Goal: Check status: Check status

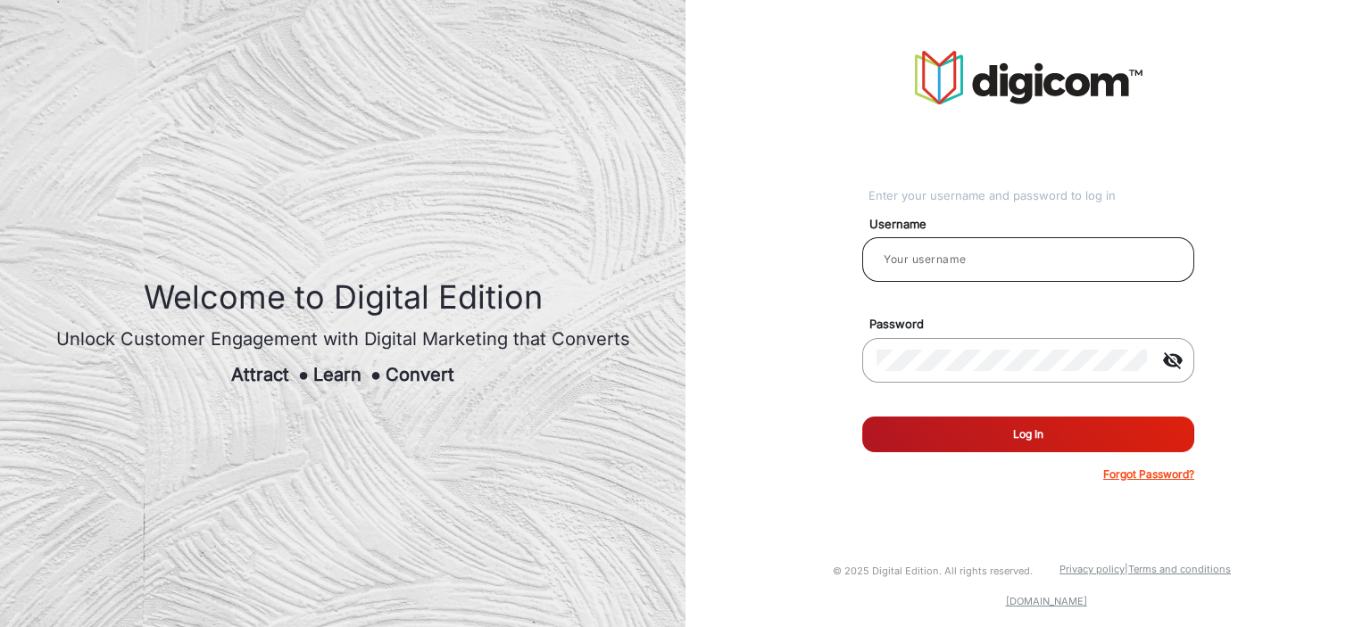
click at [996, 263] on input "email" at bounding box center [1027, 259] width 303 height 21
type input "Tango23"
click at [862, 417] on button "Log In" at bounding box center [1028, 435] width 332 height 36
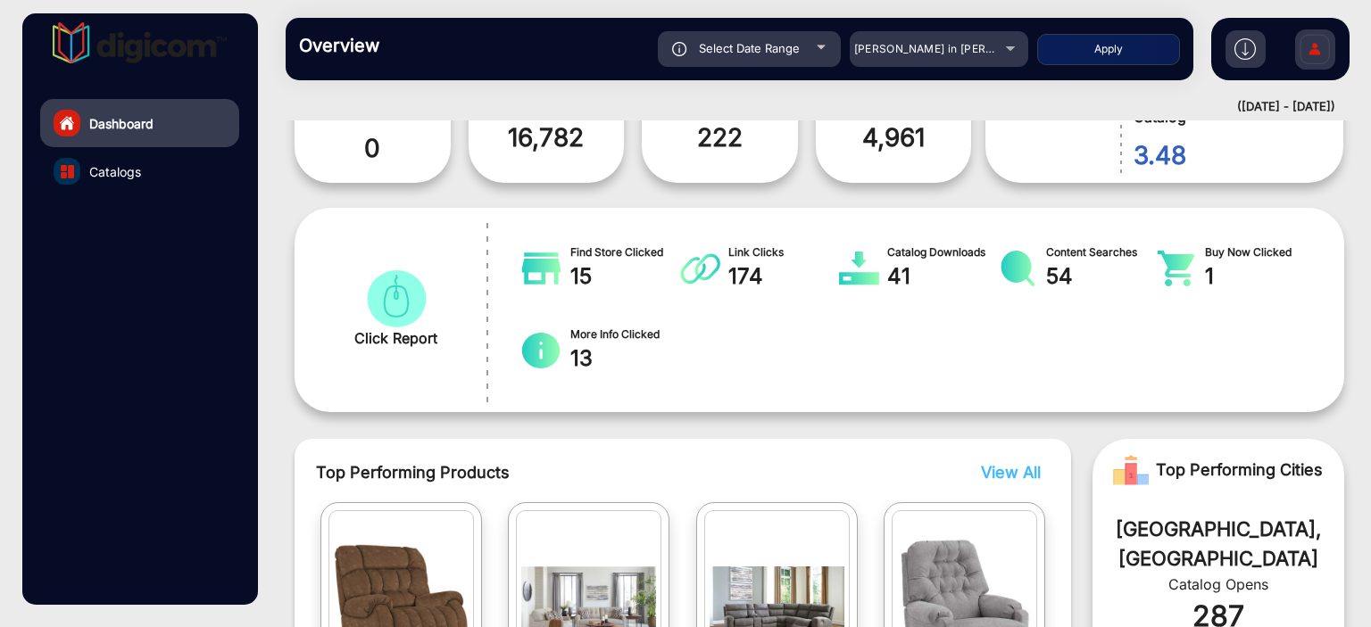
scroll to position [13, 0]
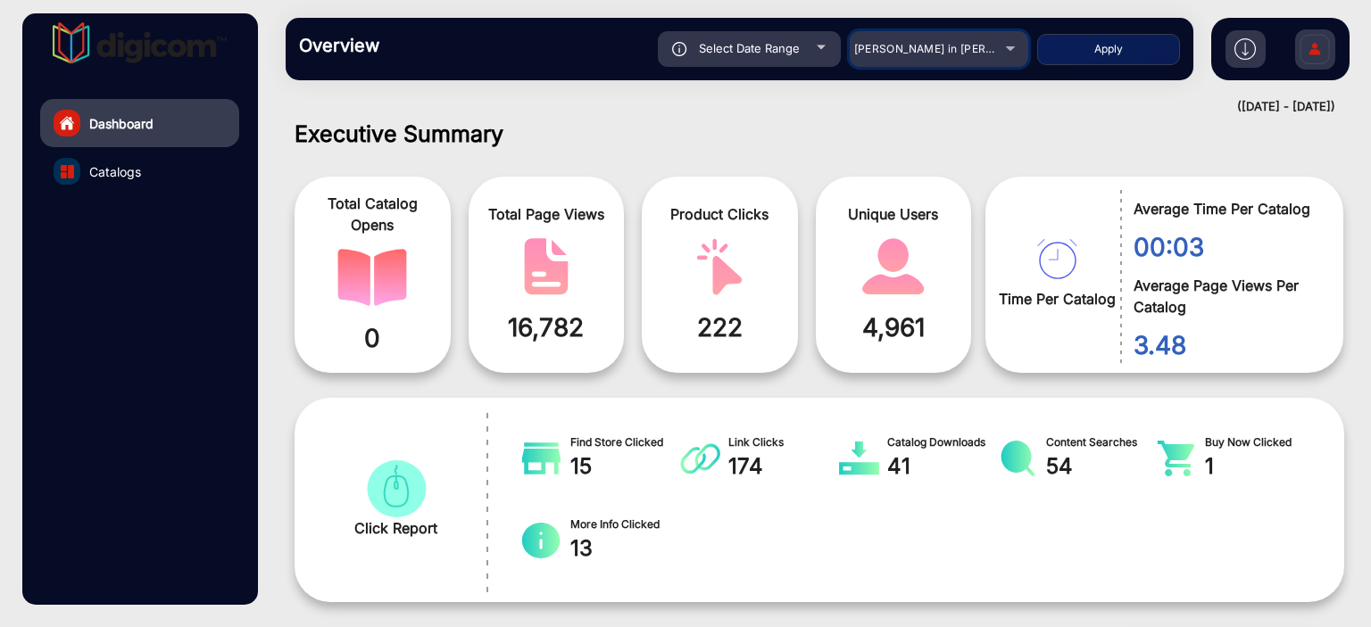
click at [976, 54] on span "[PERSON_NAME] in [PERSON_NAME]" at bounding box center [952, 48] width 197 height 13
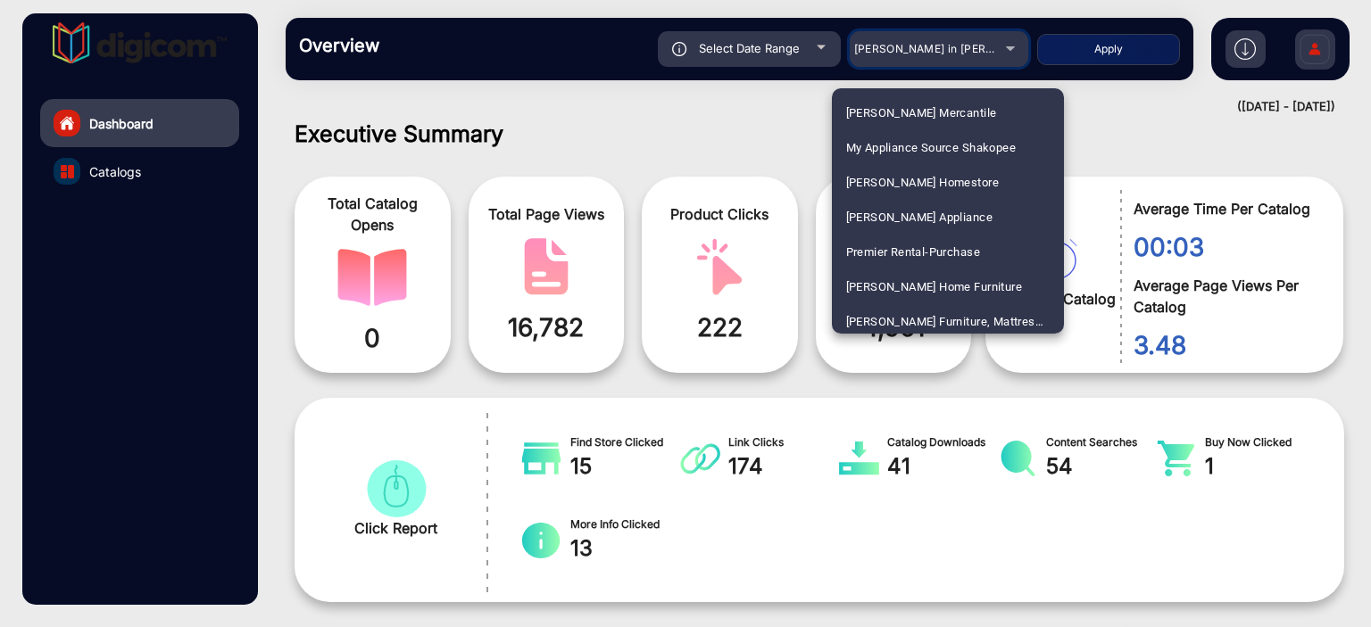
scroll to position [1874, 0]
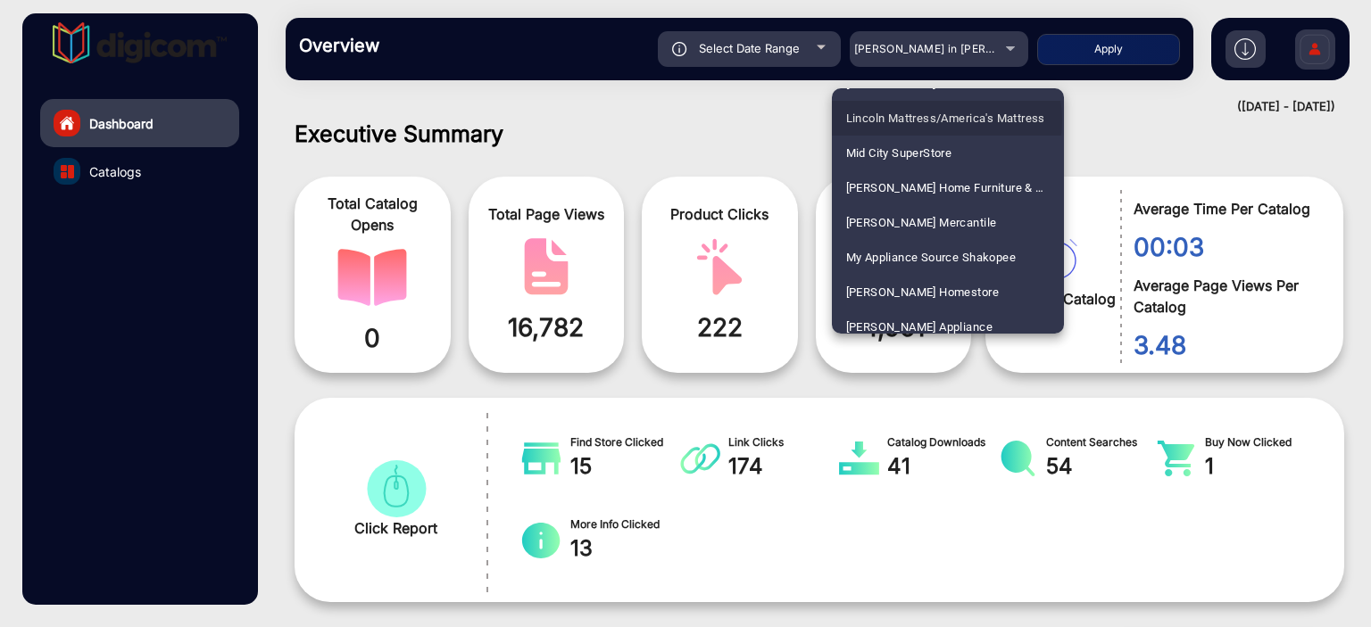
click at [946, 120] on span "Lincoln Mattress/America's Mattress" at bounding box center [945, 118] width 199 height 35
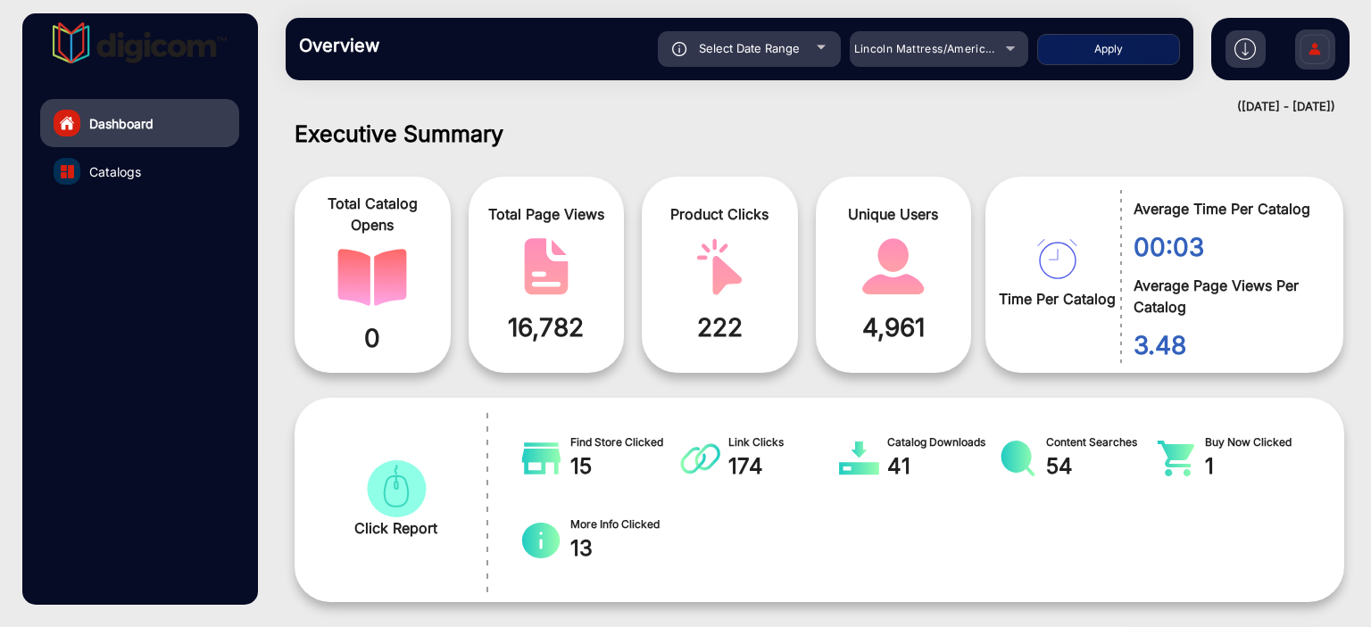
click at [811, 46] on div "Select Date Range" at bounding box center [749, 49] width 183 height 36
type input "[DATE]"
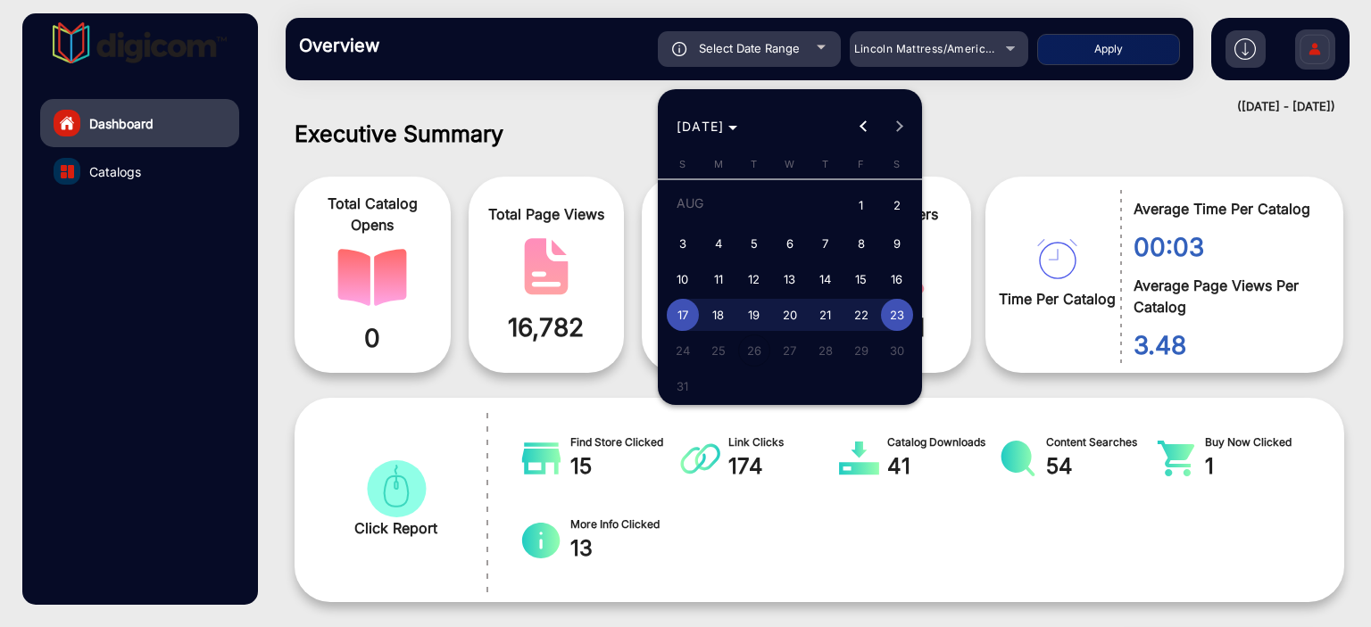
click at [859, 209] on span "1" at bounding box center [861, 206] width 32 height 37
type input "[DATE]"
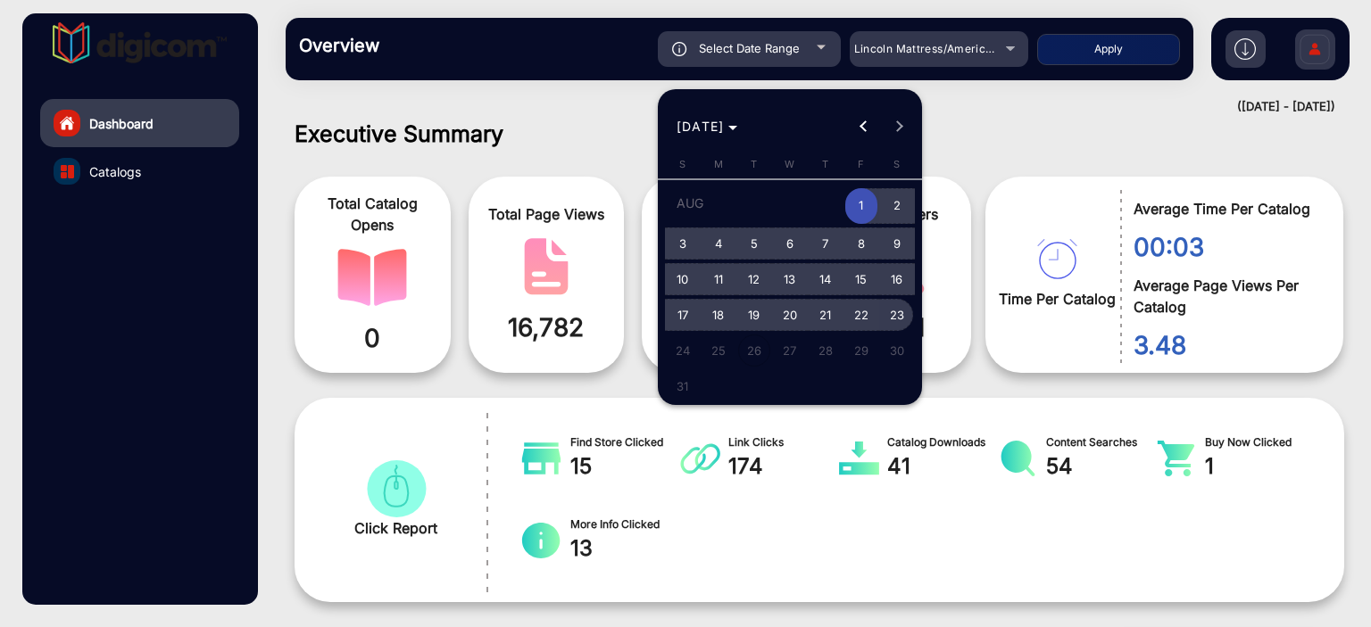
click at [892, 315] on span "23" at bounding box center [897, 315] width 32 height 32
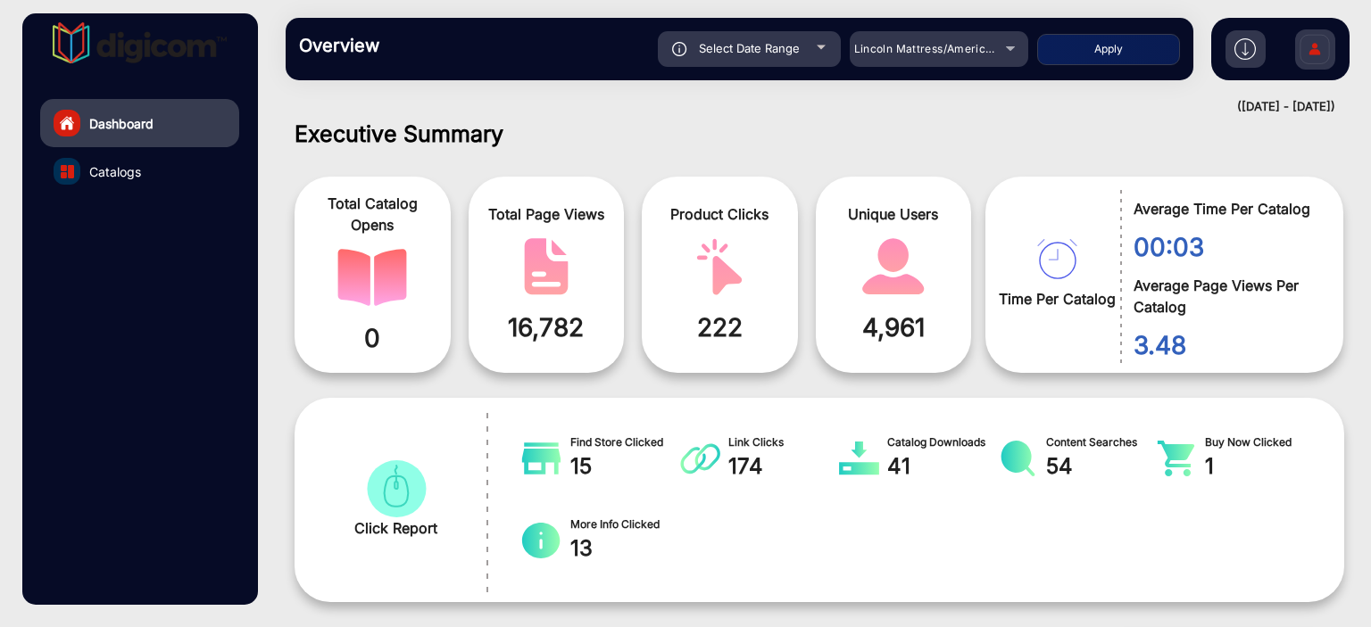
type input "[DATE]"
click at [814, 49] on div "Select Date Range" at bounding box center [749, 49] width 183 height 36
type input "[DATE]"
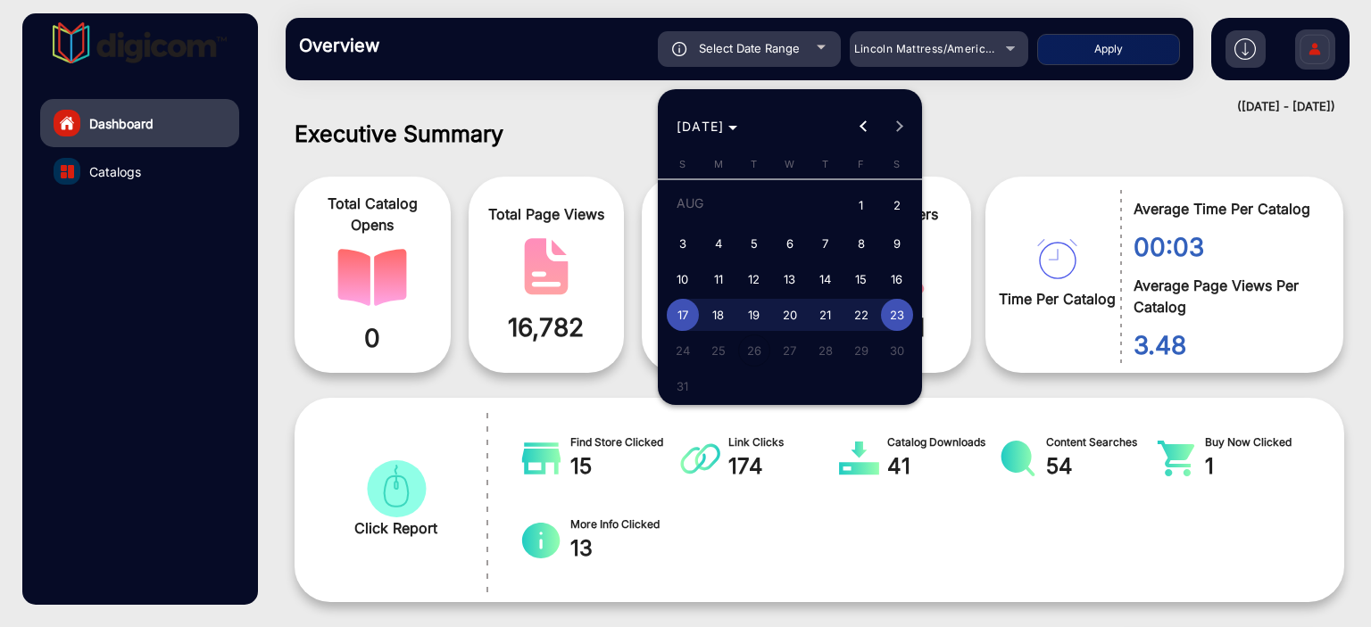
click at [860, 206] on span "1" at bounding box center [861, 206] width 32 height 37
type input "[DATE]"
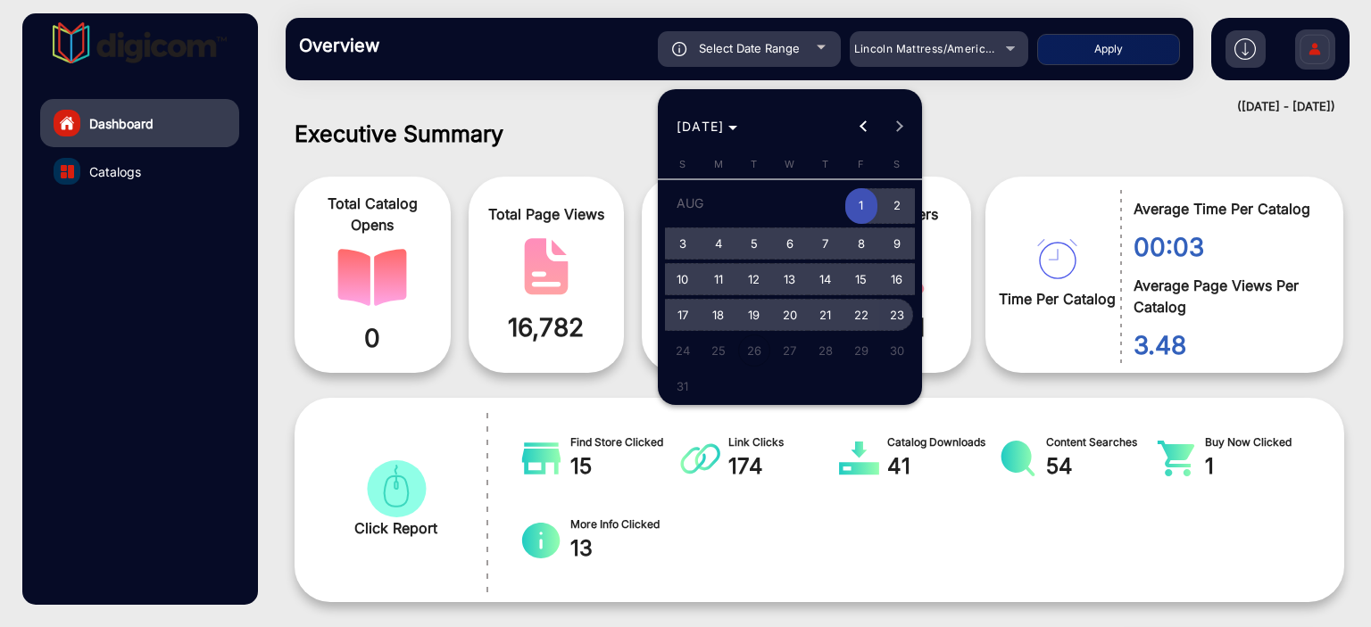
click at [897, 314] on span "23" at bounding box center [897, 315] width 32 height 32
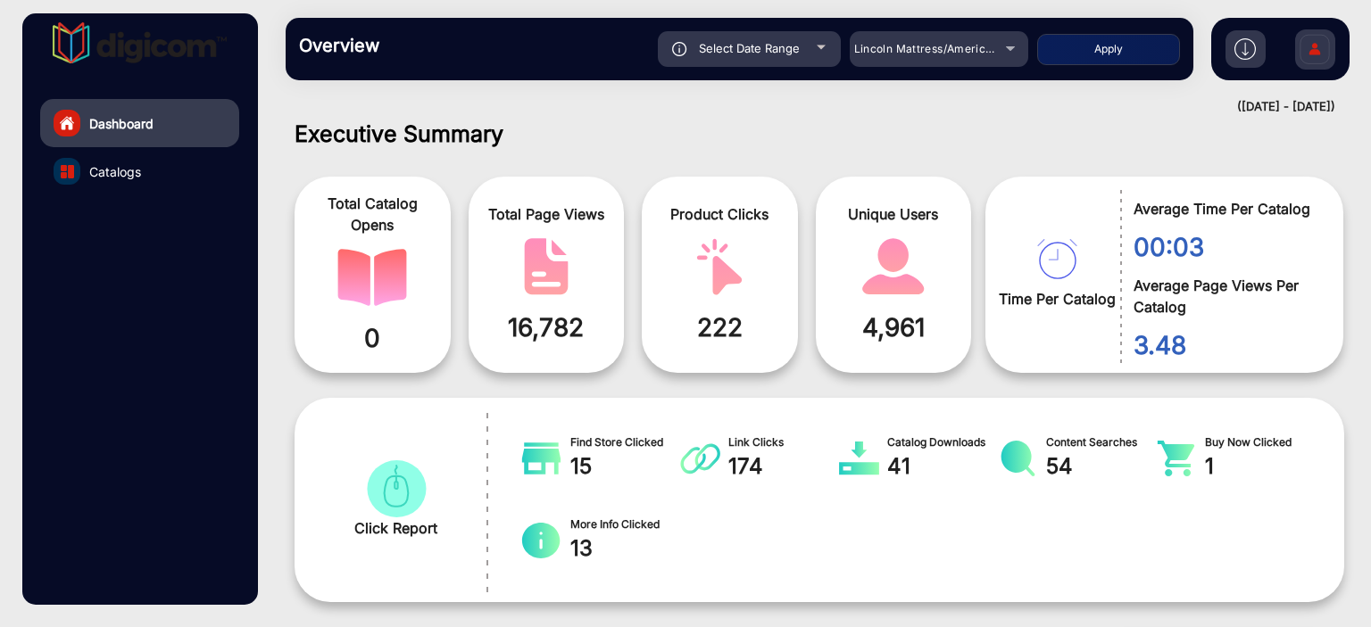
type input "[DATE]"
click at [1128, 46] on button "Apply" at bounding box center [1108, 49] width 143 height 31
type input "[DATE]"
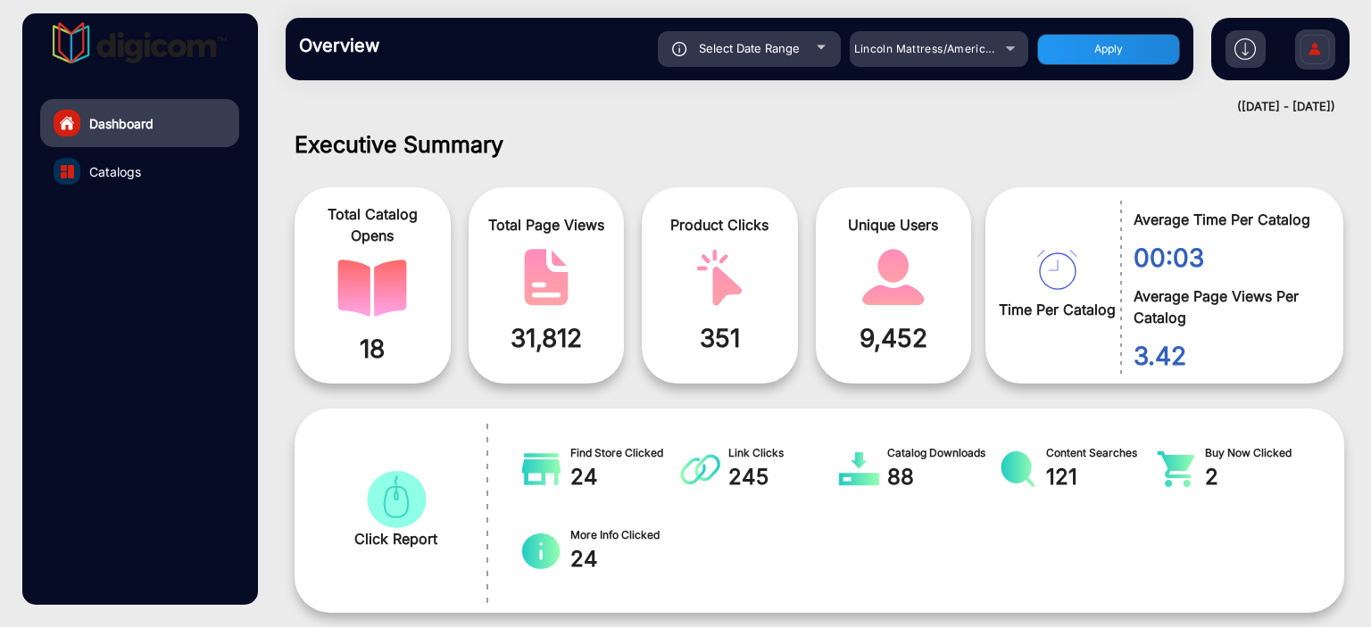
scroll to position [0, 0]
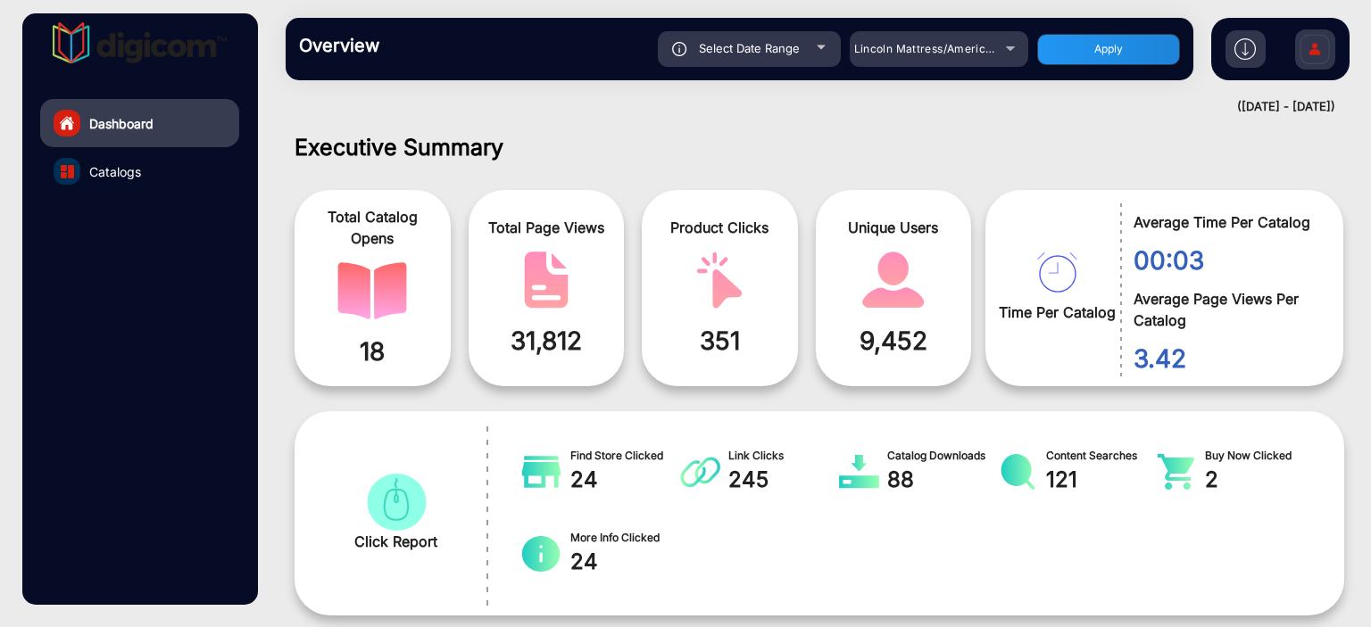
click at [79, 167] on div at bounding box center [67, 171] width 27 height 27
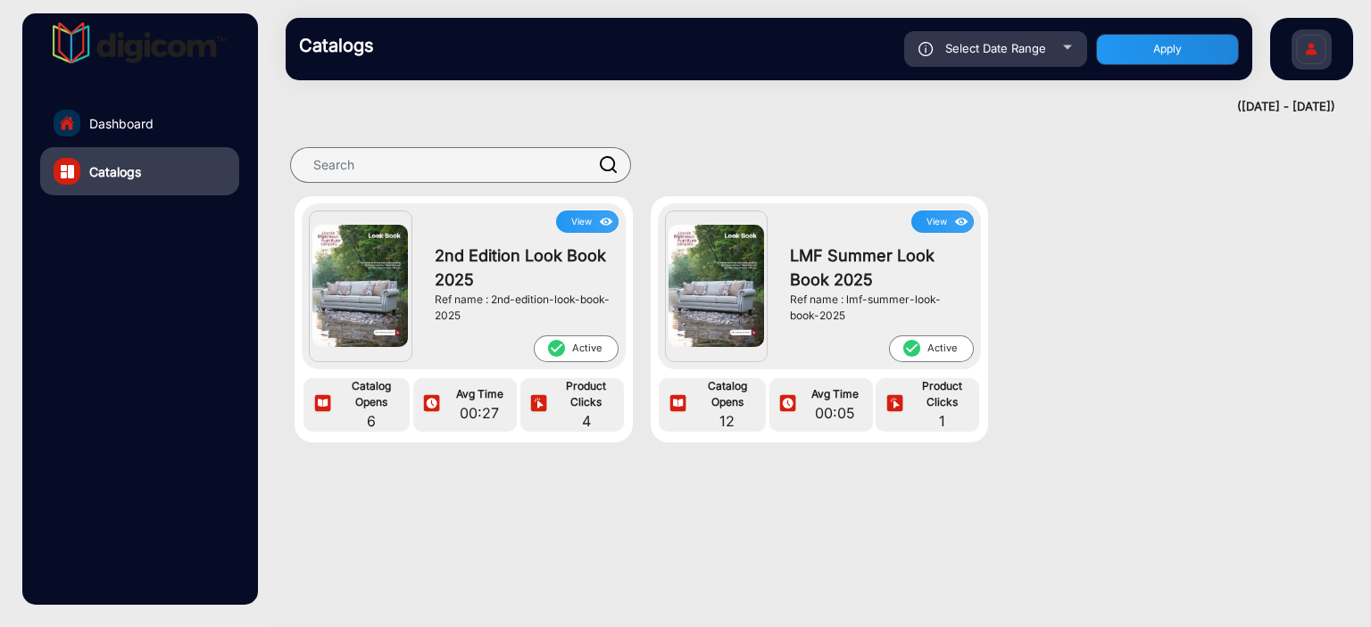
click at [377, 267] on img at bounding box center [359, 286] width 95 height 123
click at [565, 215] on button "View" at bounding box center [587, 222] width 62 height 22
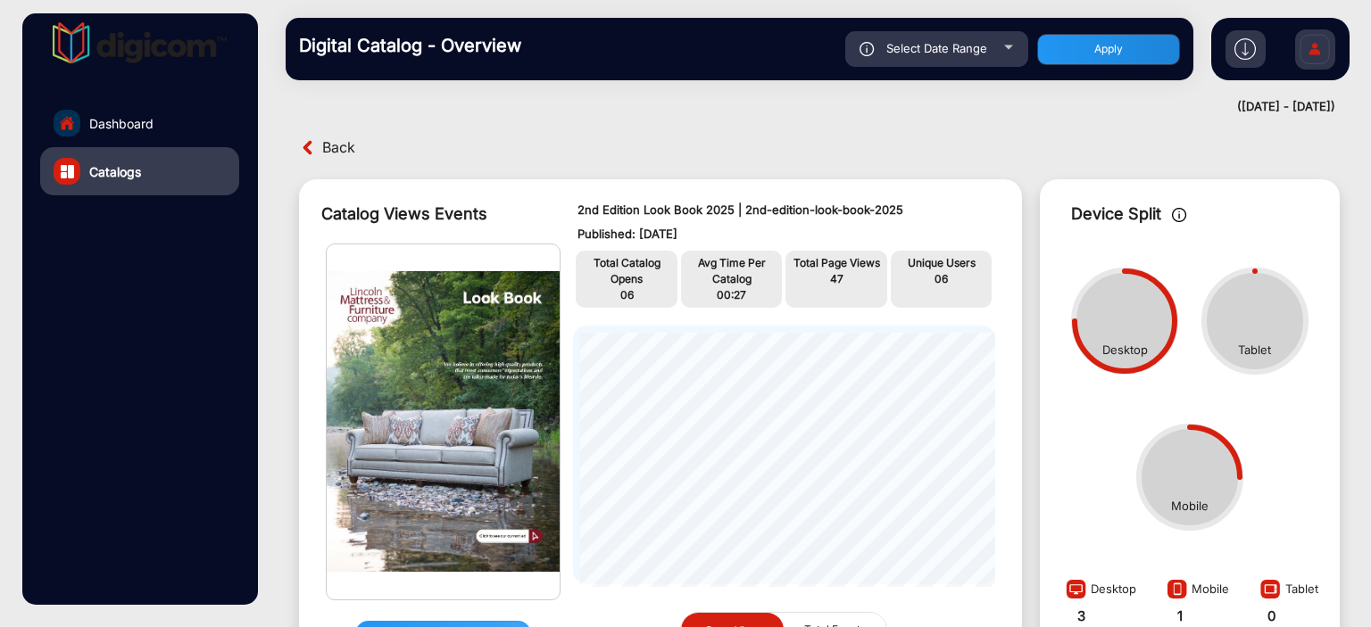
click at [311, 141] on img at bounding box center [308, 147] width 19 height 19
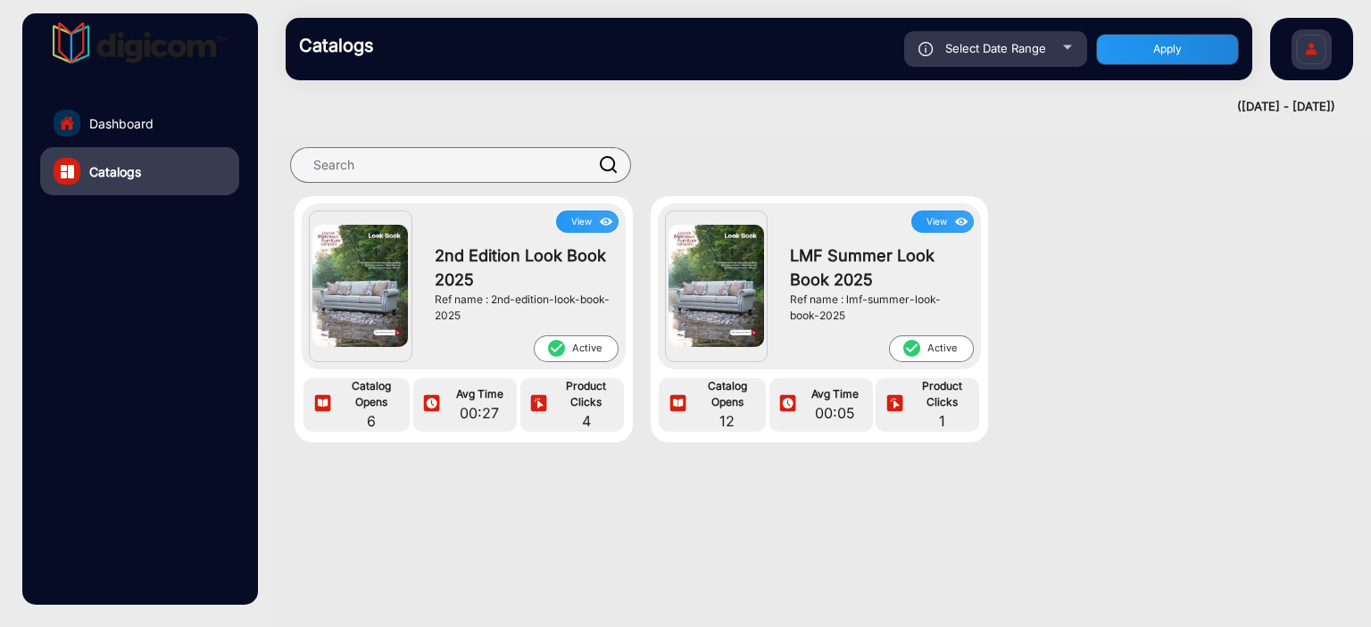
click at [718, 278] on img at bounding box center [715, 286] width 95 height 123
click at [943, 218] on button "View" at bounding box center [942, 222] width 62 height 22
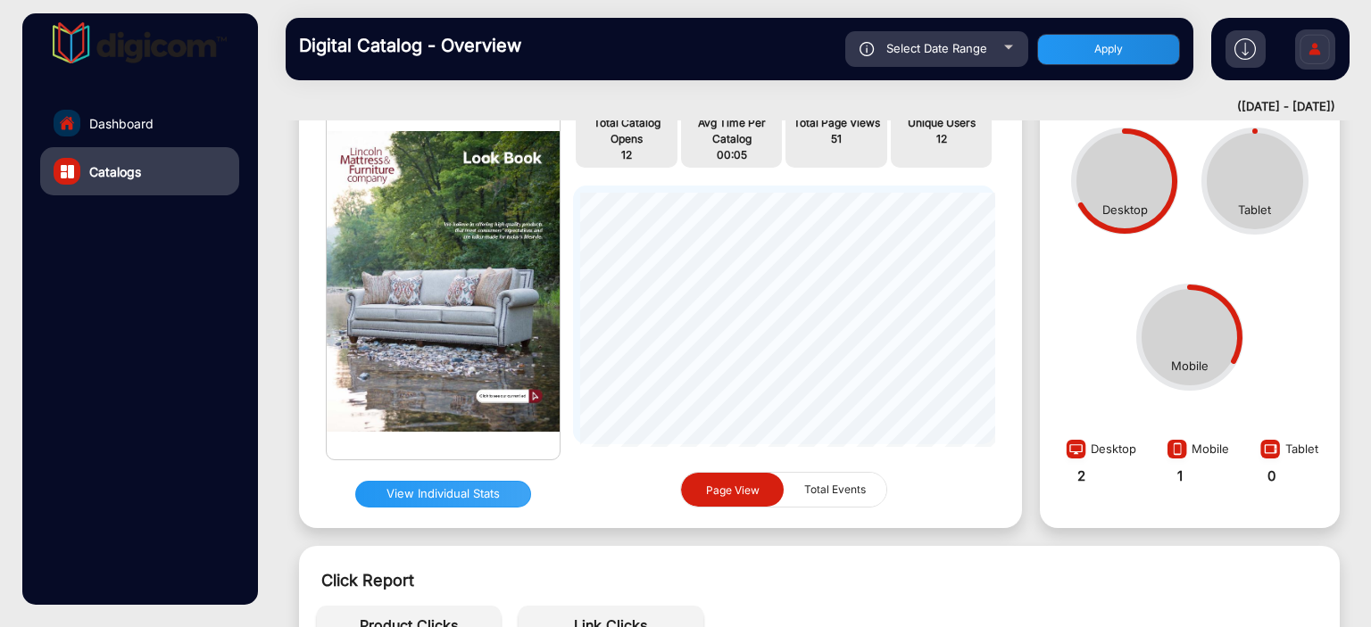
scroll to position [178, 0]
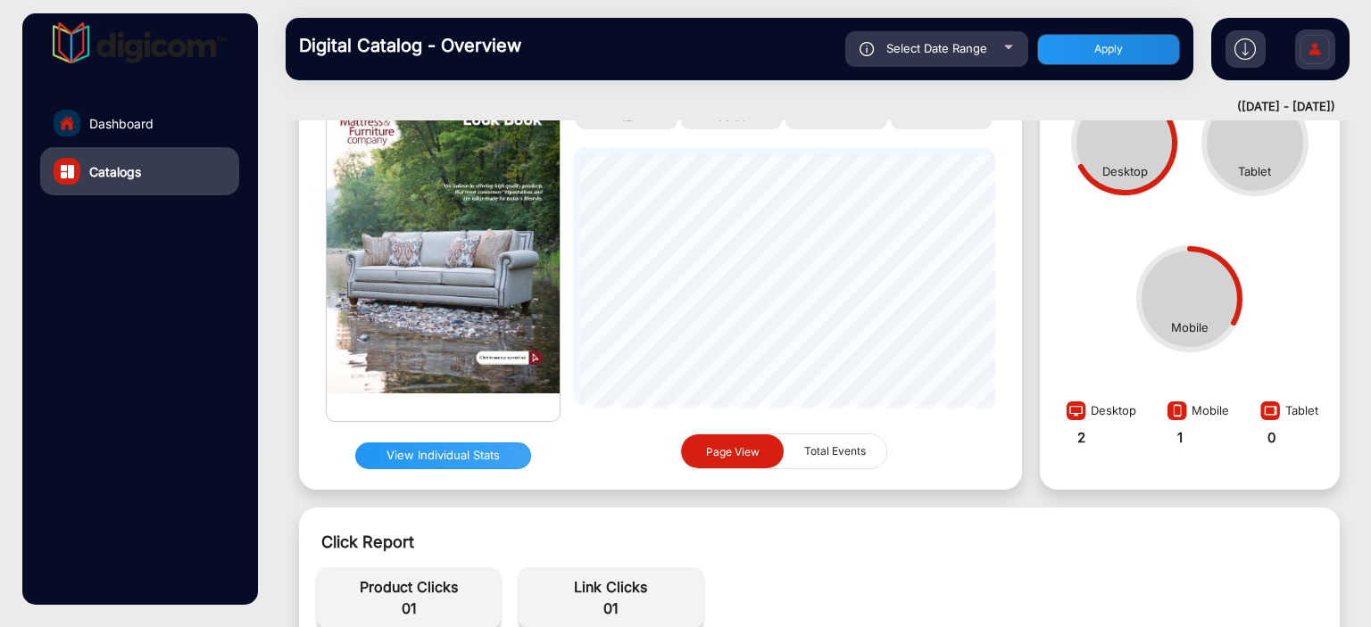
click at [1247, 48] on img at bounding box center [1244, 48] width 21 height 21
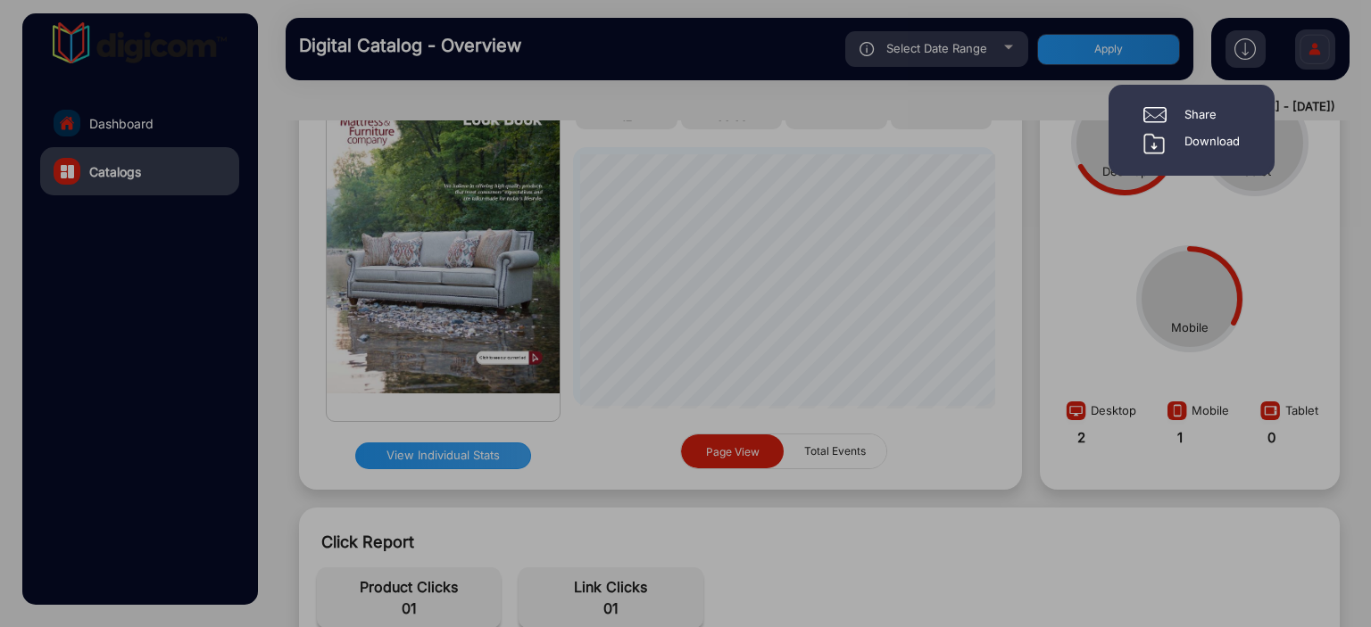
click at [1224, 133] on div "Download" at bounding box center [1211, 143] width 55 height 21
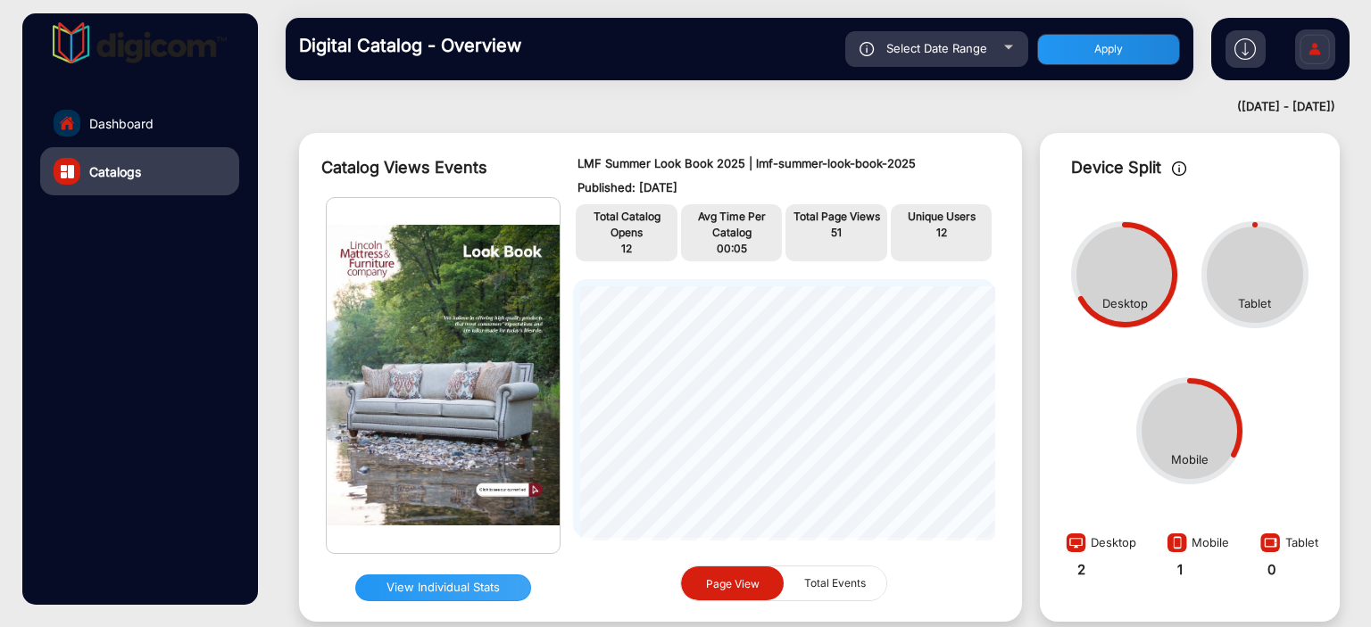
scroll to position [89, 0]
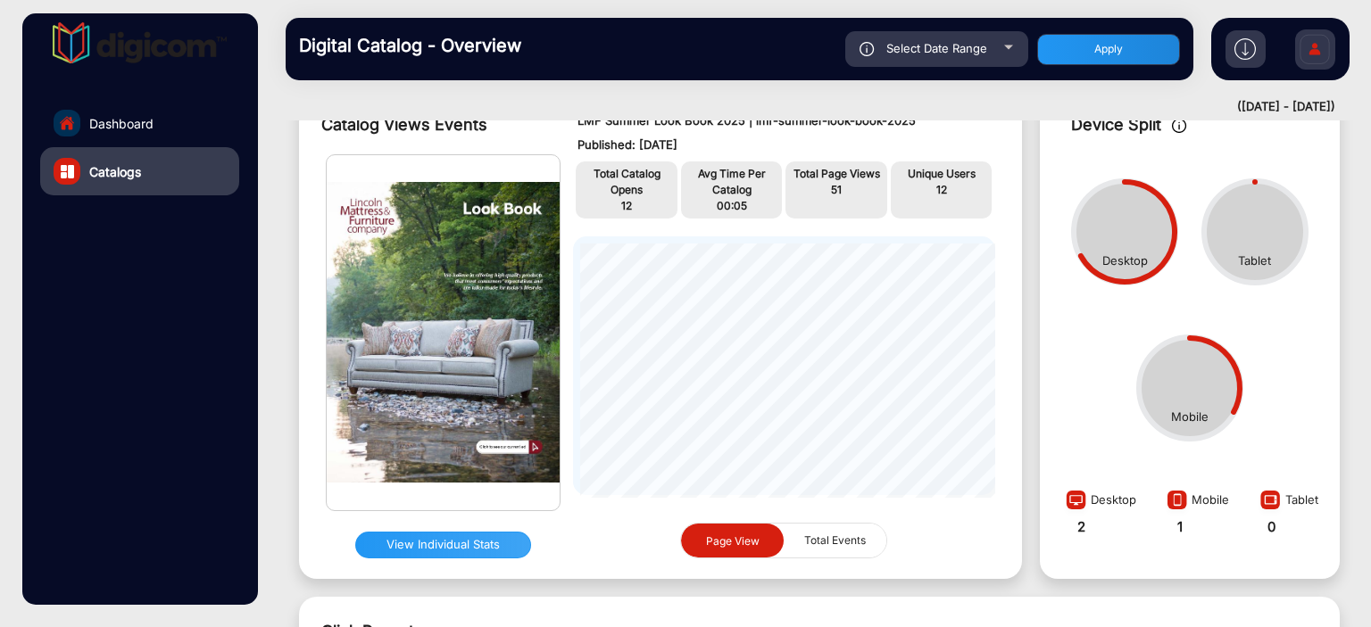
click at [821, 547] on span "Total Events" at bounding box center [834, 541] width 83 height 34
click at [681, 543] on button "Page View" at bounding box center [732, 541] width 103 height 35
click at [464, 549] on button "View Individual Stats" at bounding box center [443, 545] width 176 height 27
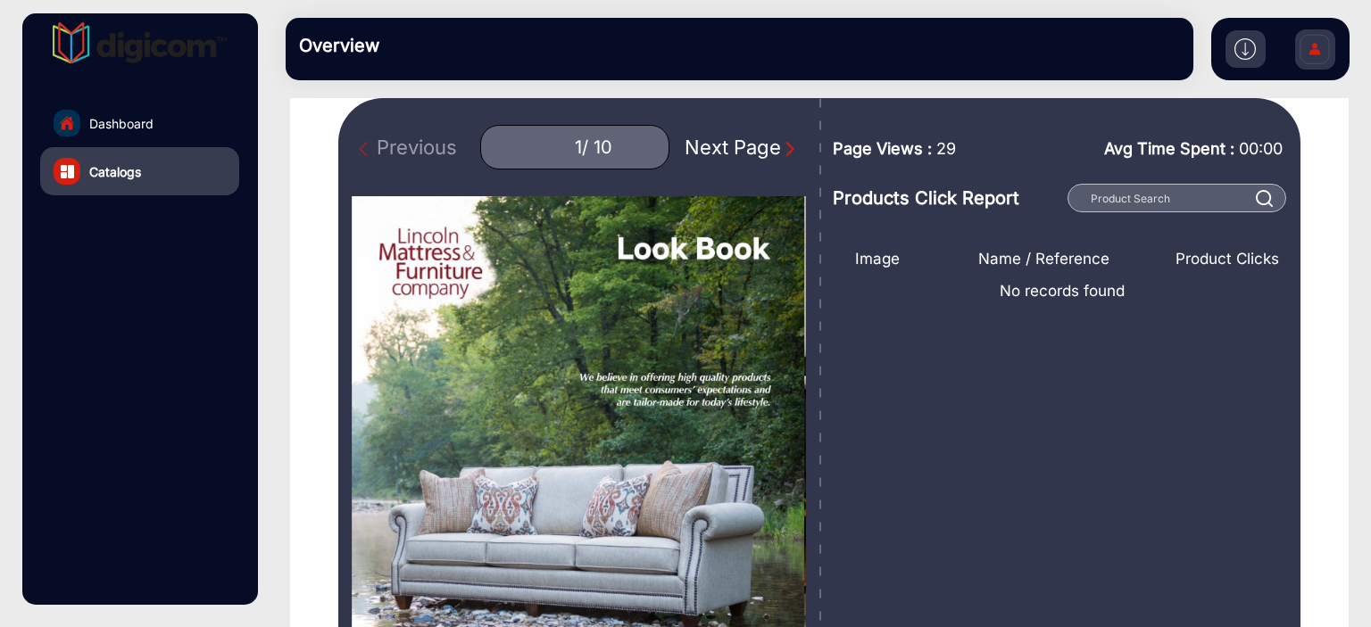
scroll to position [178, 0]
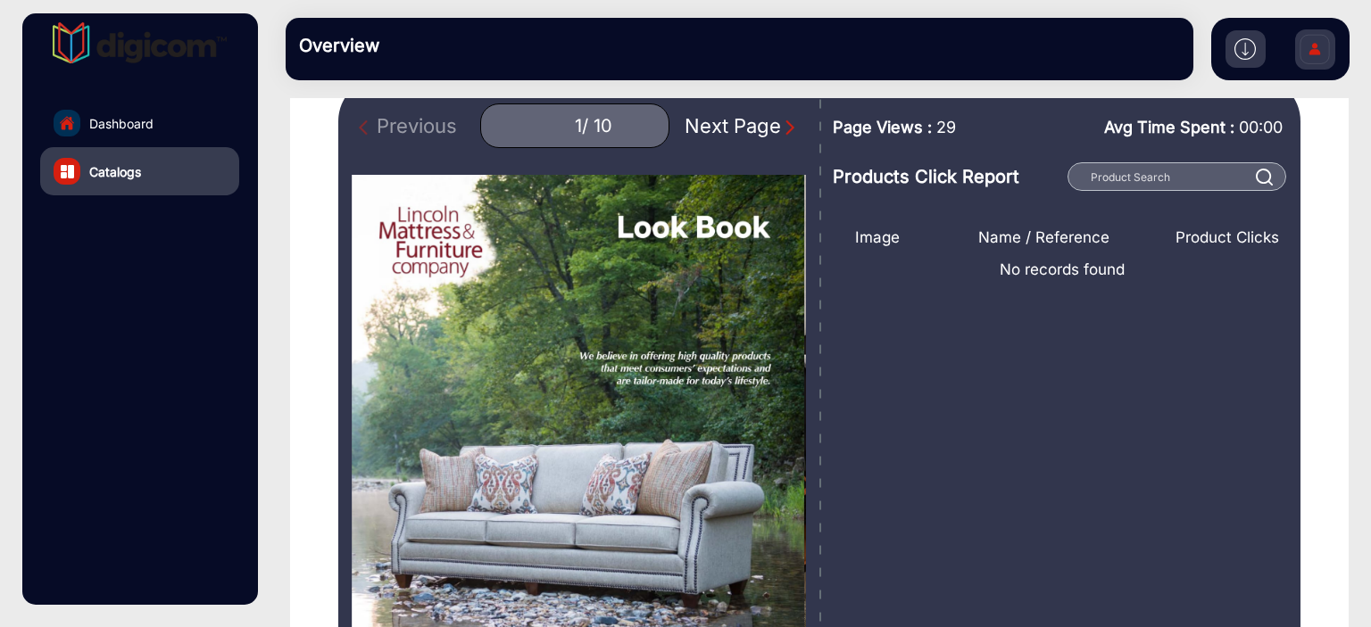
click at [781, 127] on img "Next Page" at bounding box center [790, 128] width 18 height 18
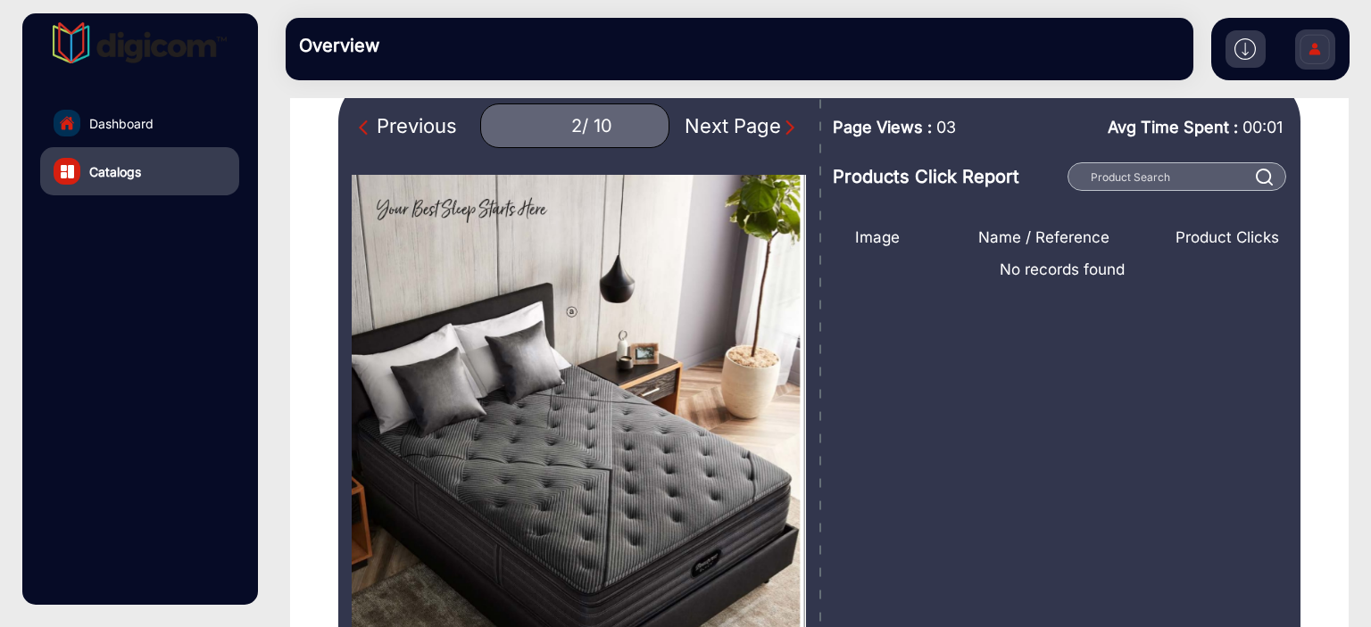
click at [781, 127] on img "Next Page" at bounding box center [790, 128] width 18 height 18
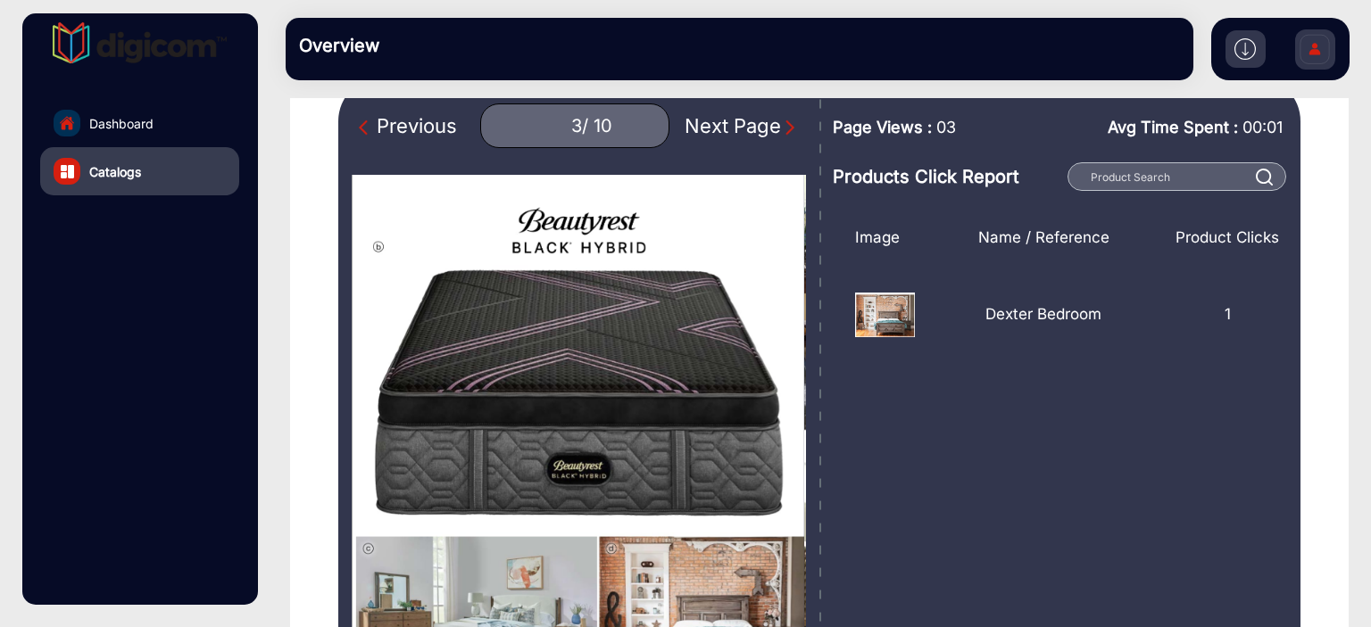
click at [781, 127] on img "Next Page" at bounding box center [790, 128] width 18 height 18
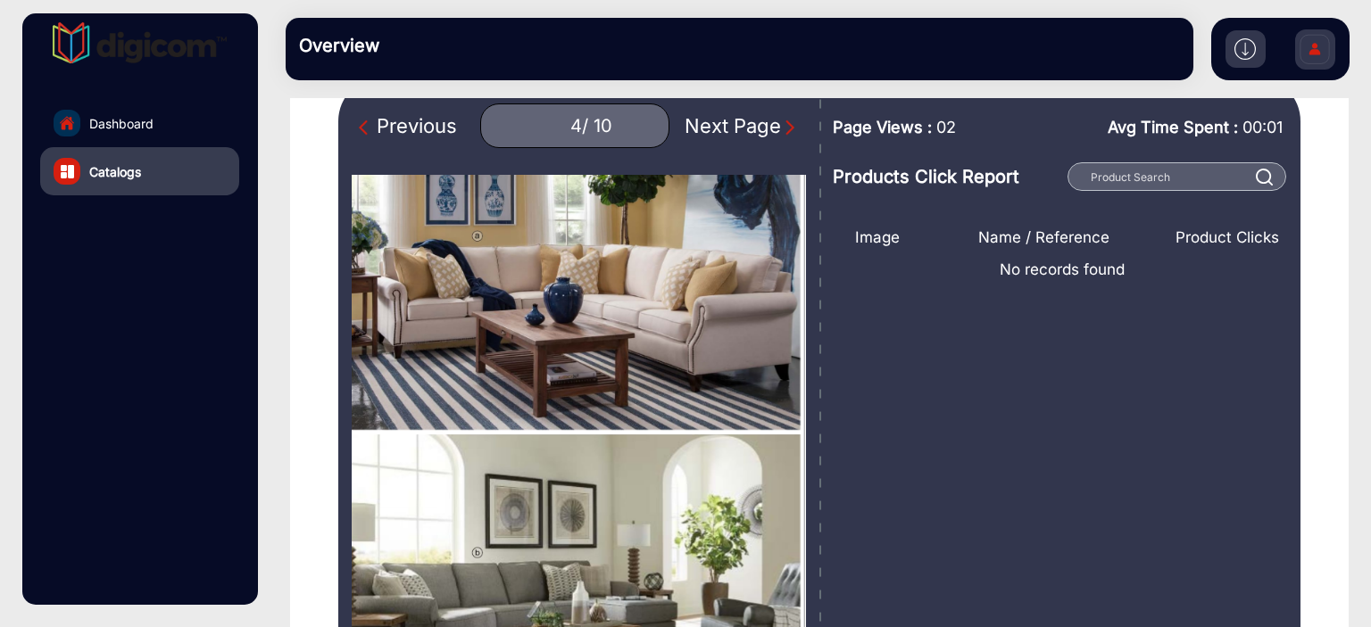
click at [781, 127] on img "Next Page" at bounding box center [790, 128] width 18 height 18
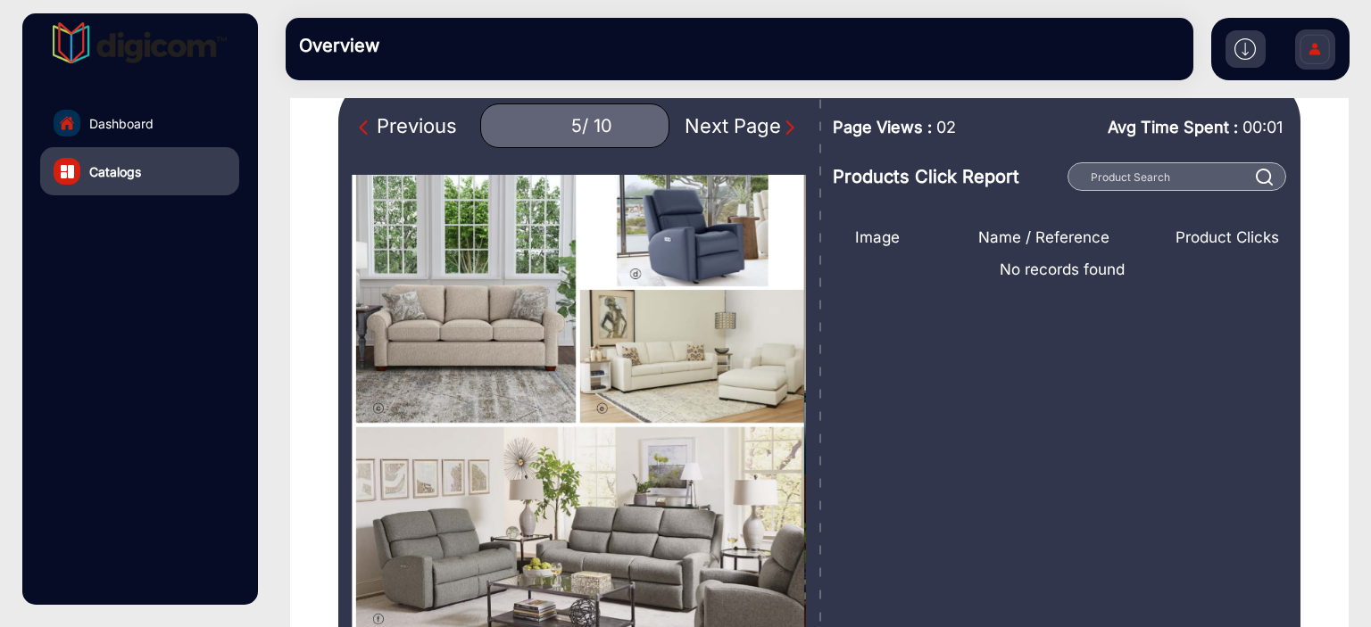
click at [781, 127] on img "Next Page" at bounding box center [790, 128] width 18 height 18
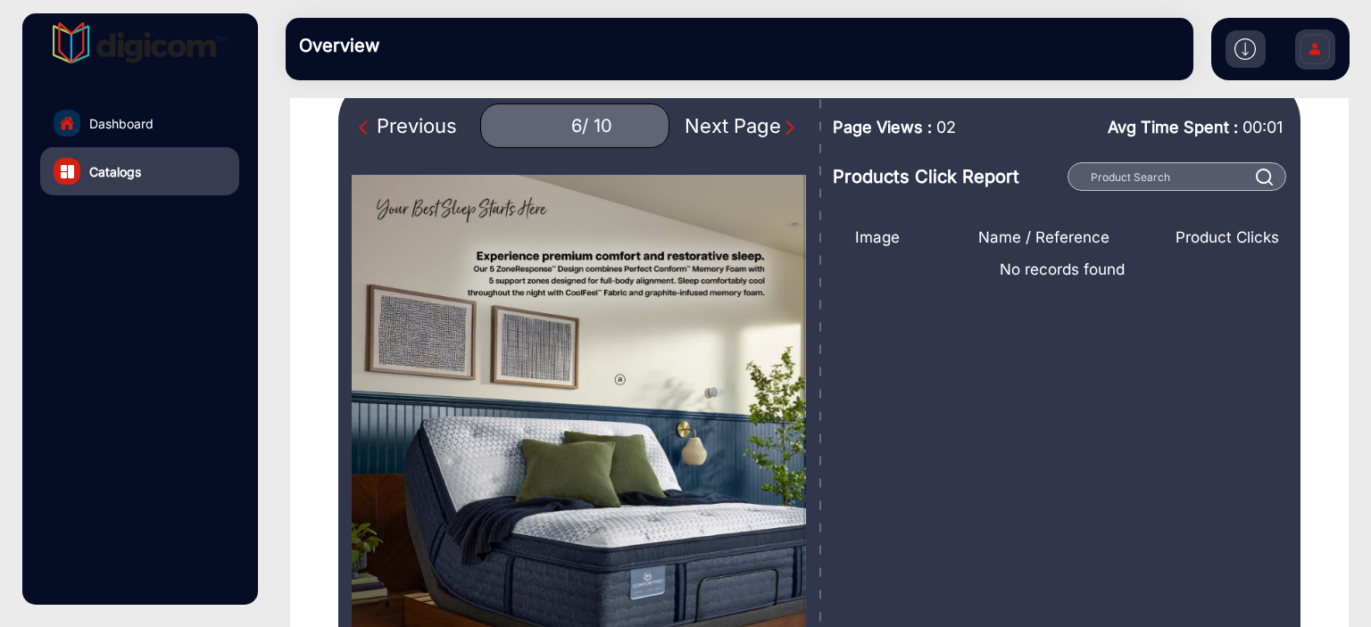
click at [781, 127] on img "Next Page" at bounding box center [790, 128] width 18 height 18
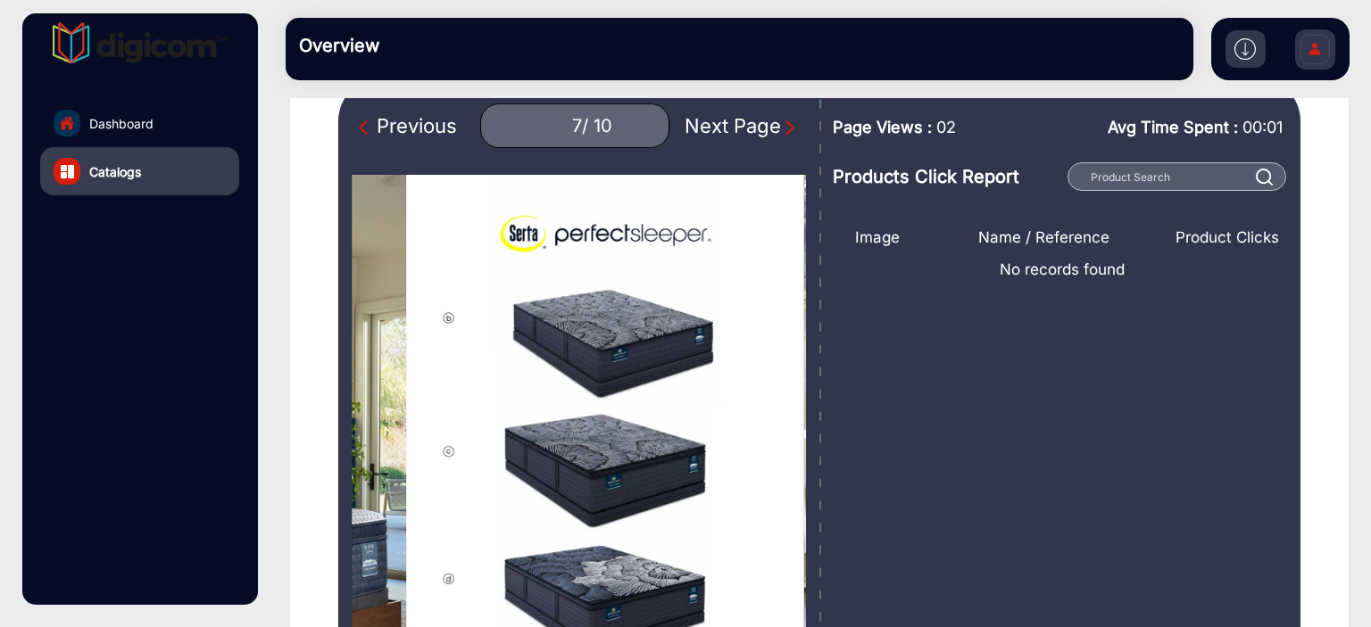
click at [781, 127] on img "Next Page" at bounding box center [790, 128] width 18 height 18
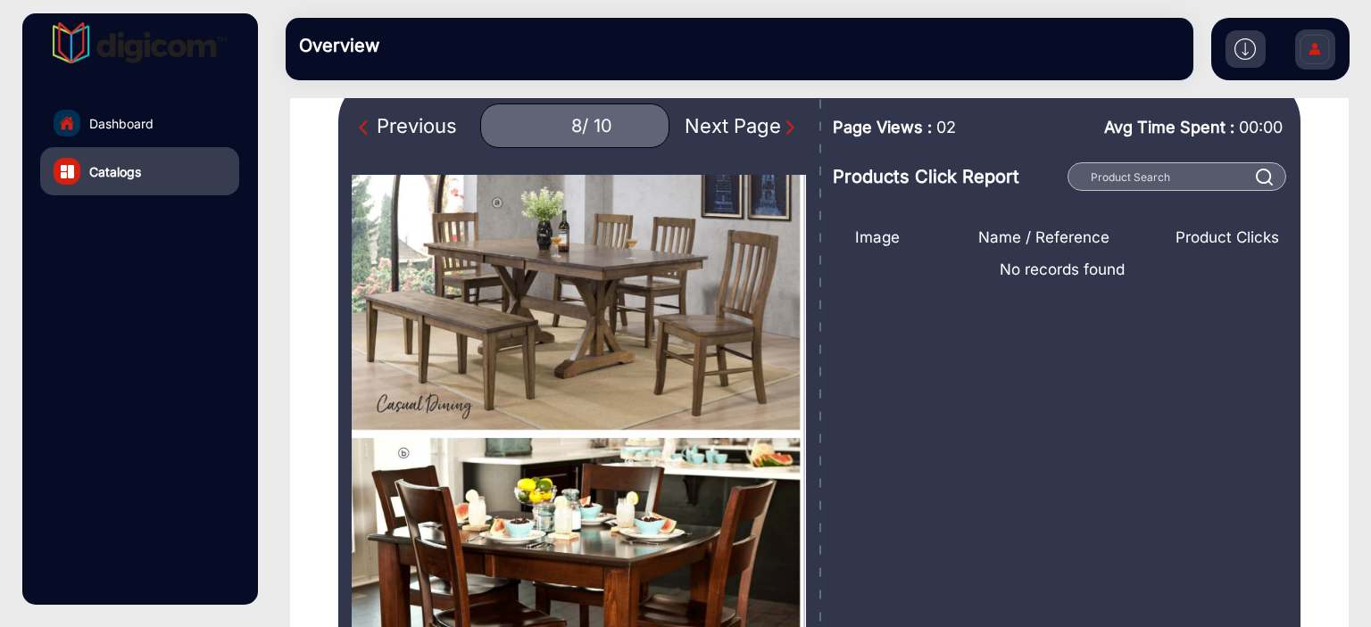
click at [781, 129] on img "Next Page" at bounding box center [790, 128] width 18 height 18
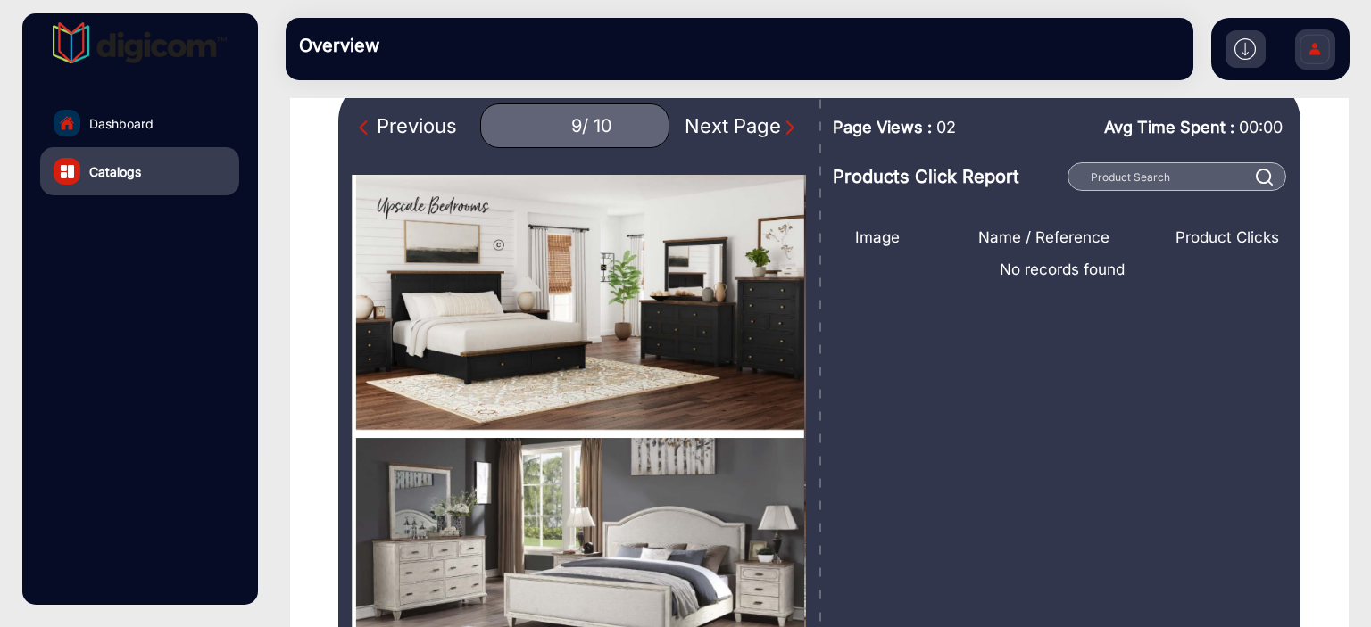
click at [781, 131] on img "Next Page" at bounding box center [790, 128] width 18 height 18
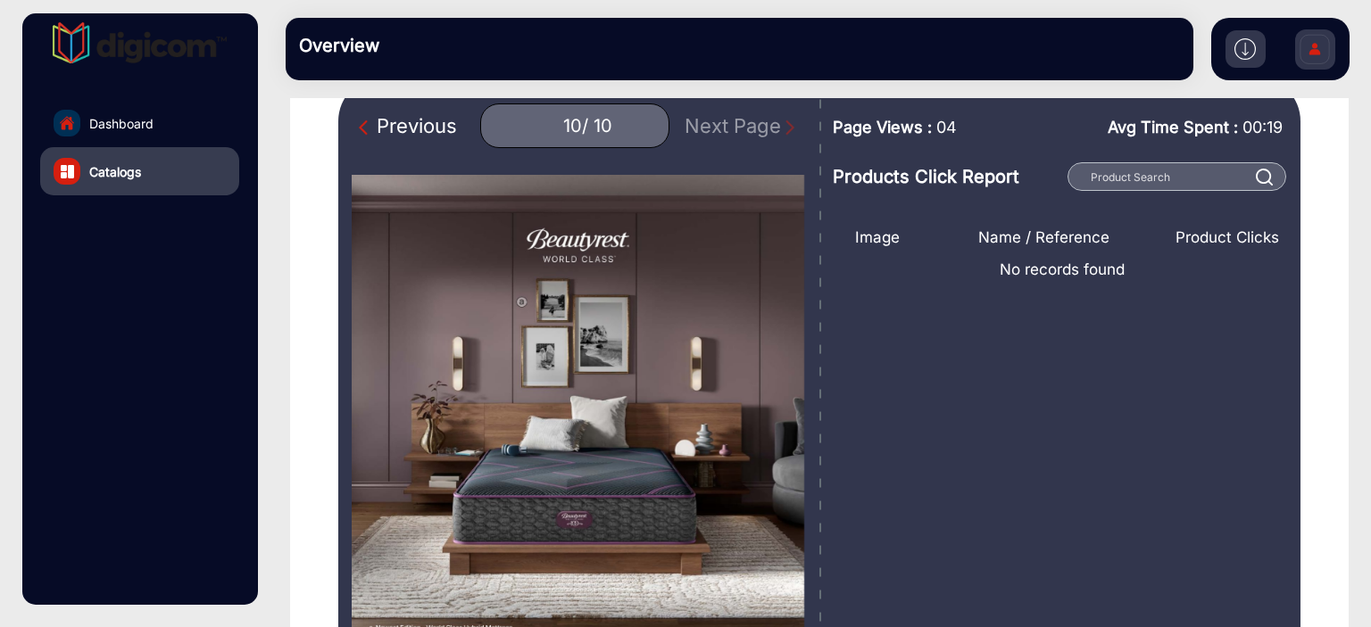
click at [775, 132] on div "Previous 10 / 10 Next Page" at bounding box center [579, 126] width 454 height 45
click at [391, 120] on div "Previous" at bounding box center [408, 126] width 98 height 29
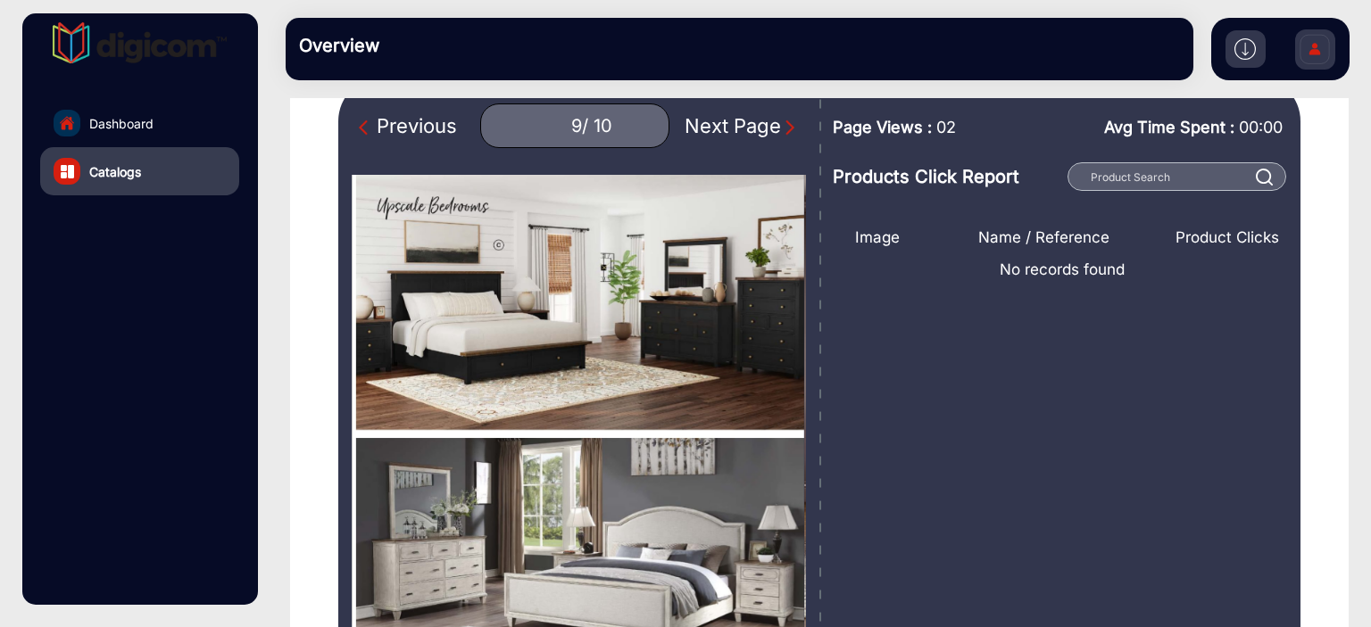
click at [391, 120] on div "Previous" at bounding box center [408, 126] width 98 height 29
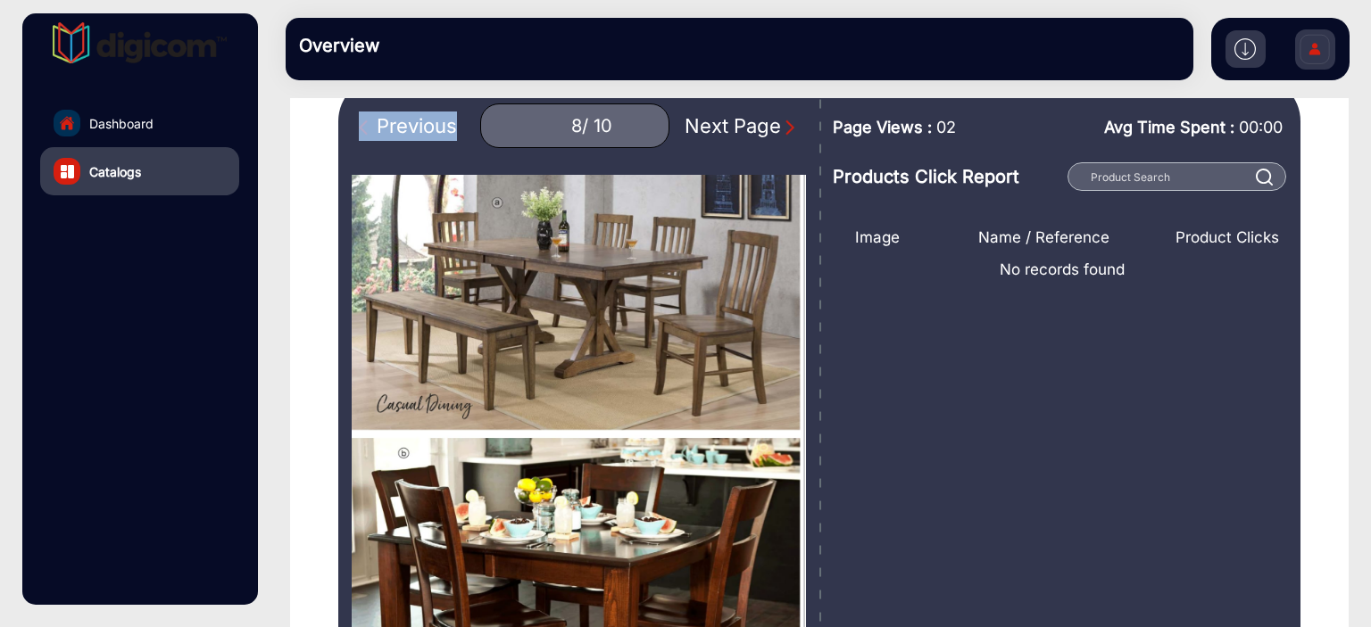
click at [391, 120] on div "Previous" at bounding box center [408, 126] width 98 height 29
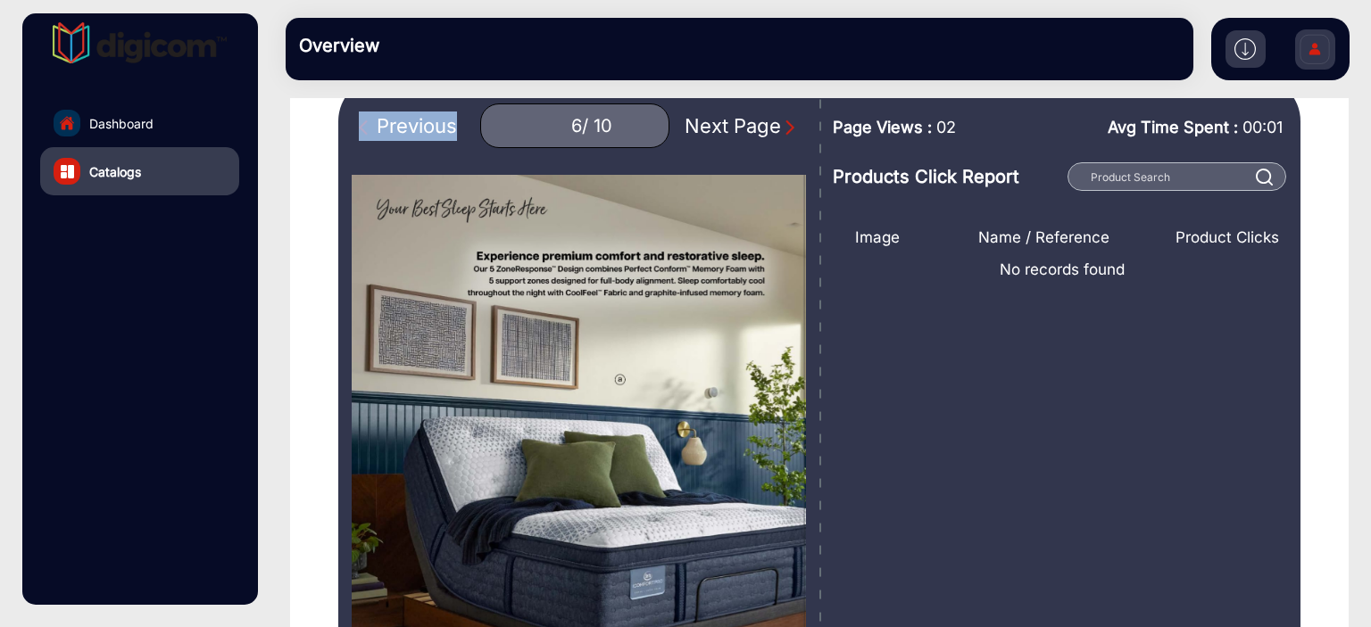
click at [391, 120] on div "Previous" at bounding box center [408, 126] width 98 height 29
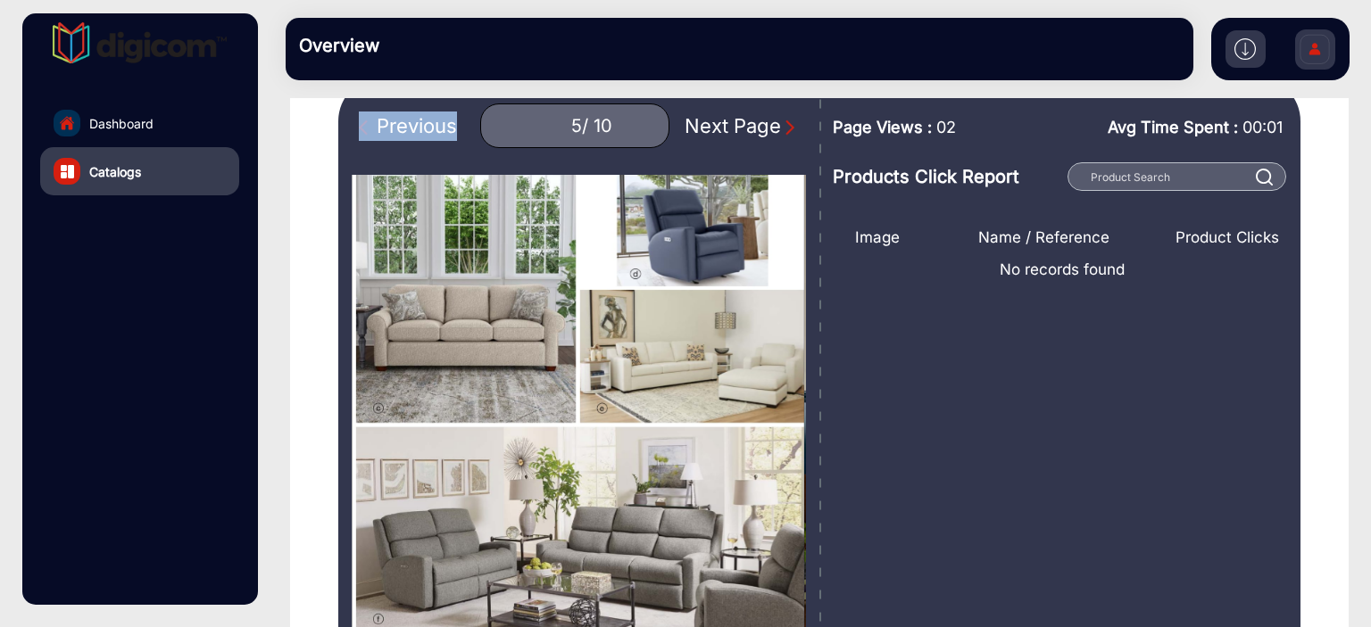
click at [391, 120] on div "Previous" at bounding box center [408, 126] width 98 height 29
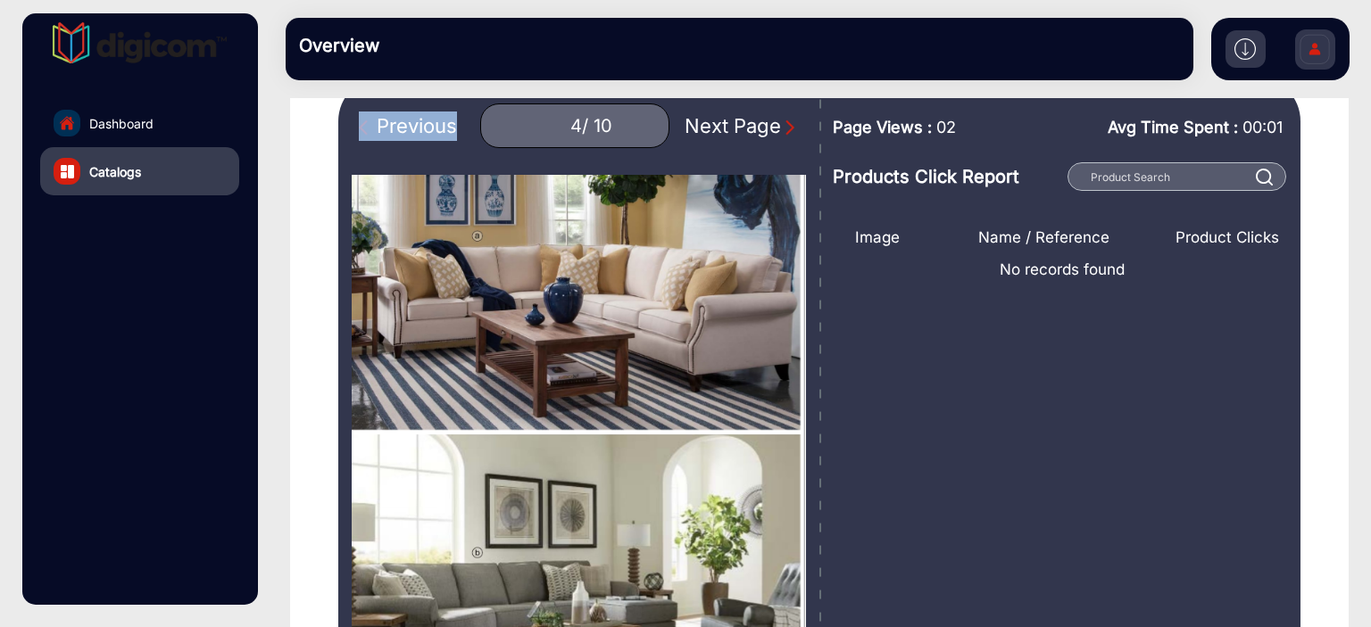
click at [391, 120] on div "Previous" at bounding box center [408, 126] width 98 height 29
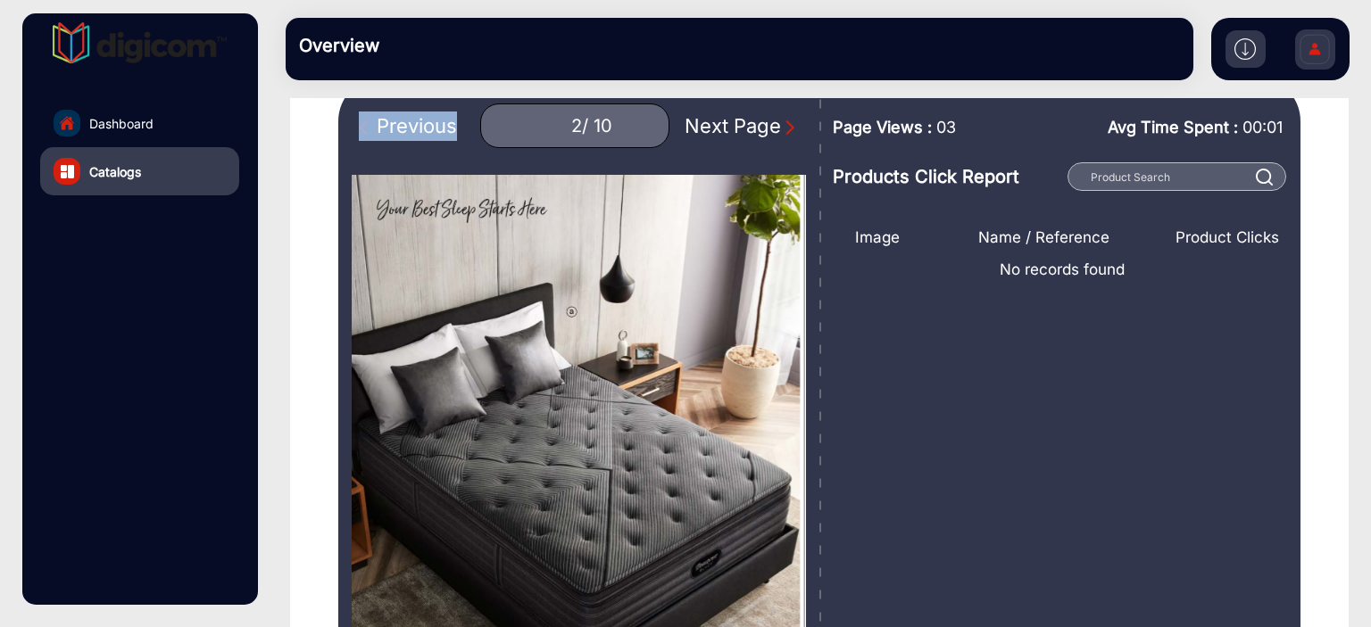
click at [391, 120] on div "Previous" at bounding box center [408, 126] width 98 height 29
type input "1"
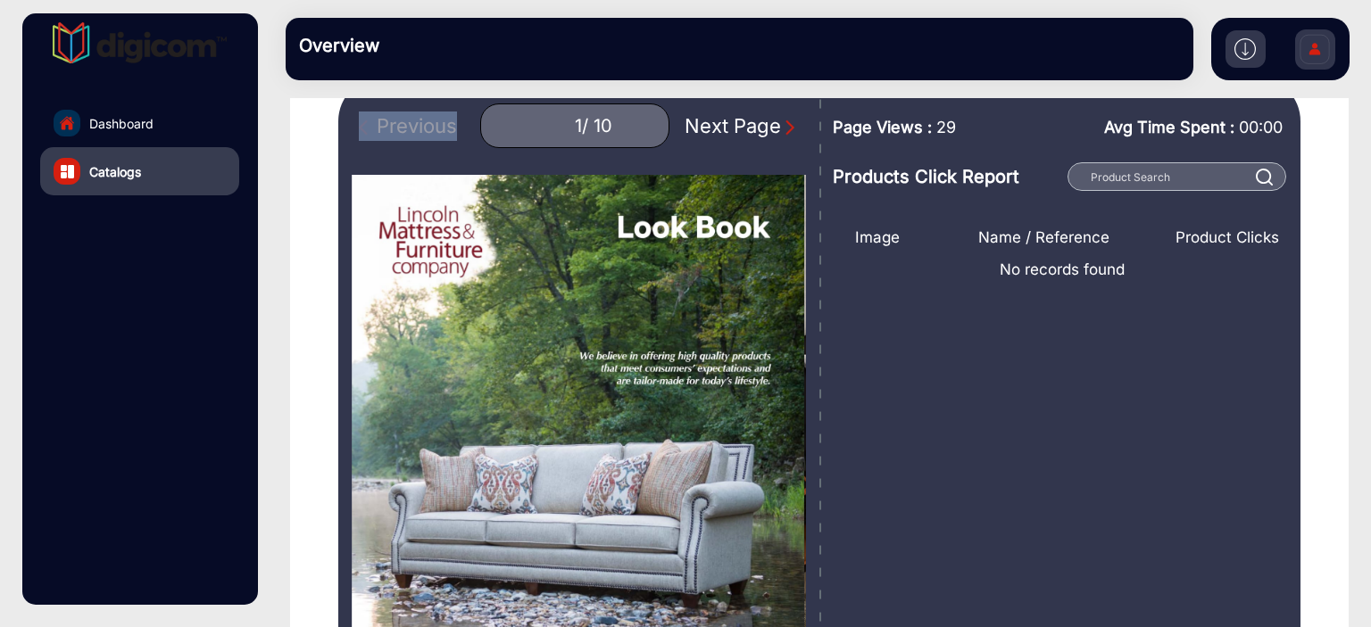
click at [391, 120] on div "Previous 1 / 10 Next Page" at bounding box center [579, 126] width 454 height 45
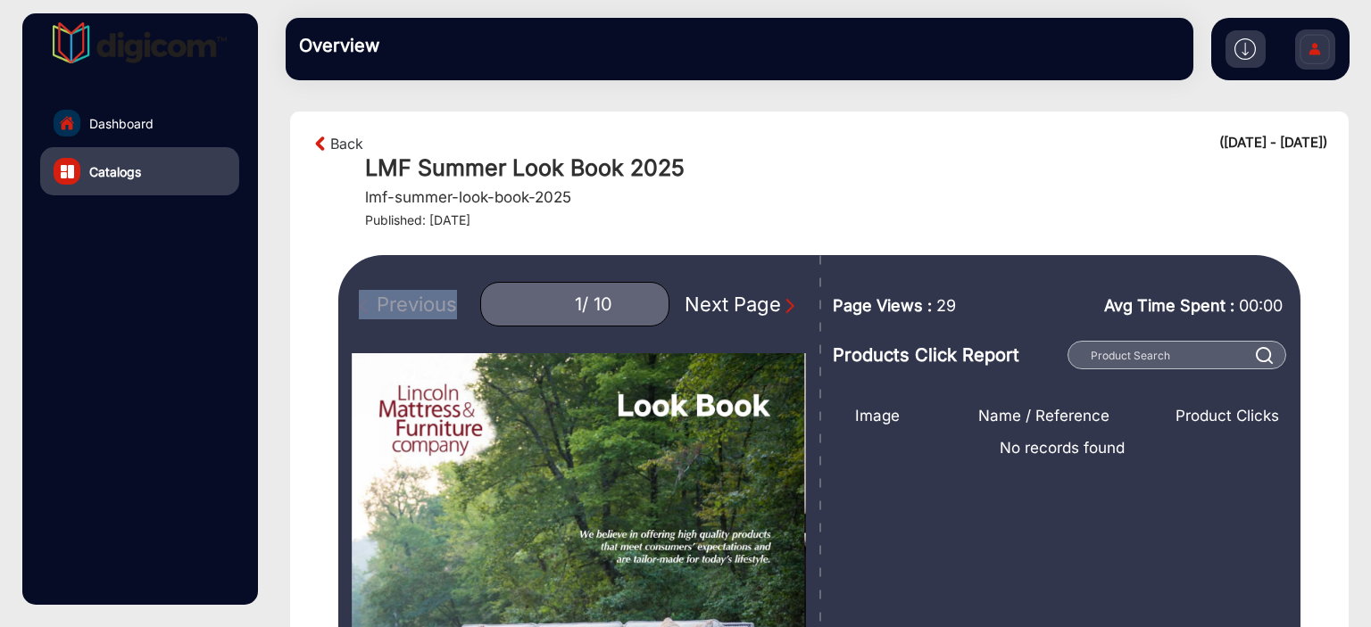
click at [326, 137] on img at bounding box center [320, 143] width 19 height 21
click at [341, 144] on link "Back" at bounding box center [346, 143] width 33 height 21
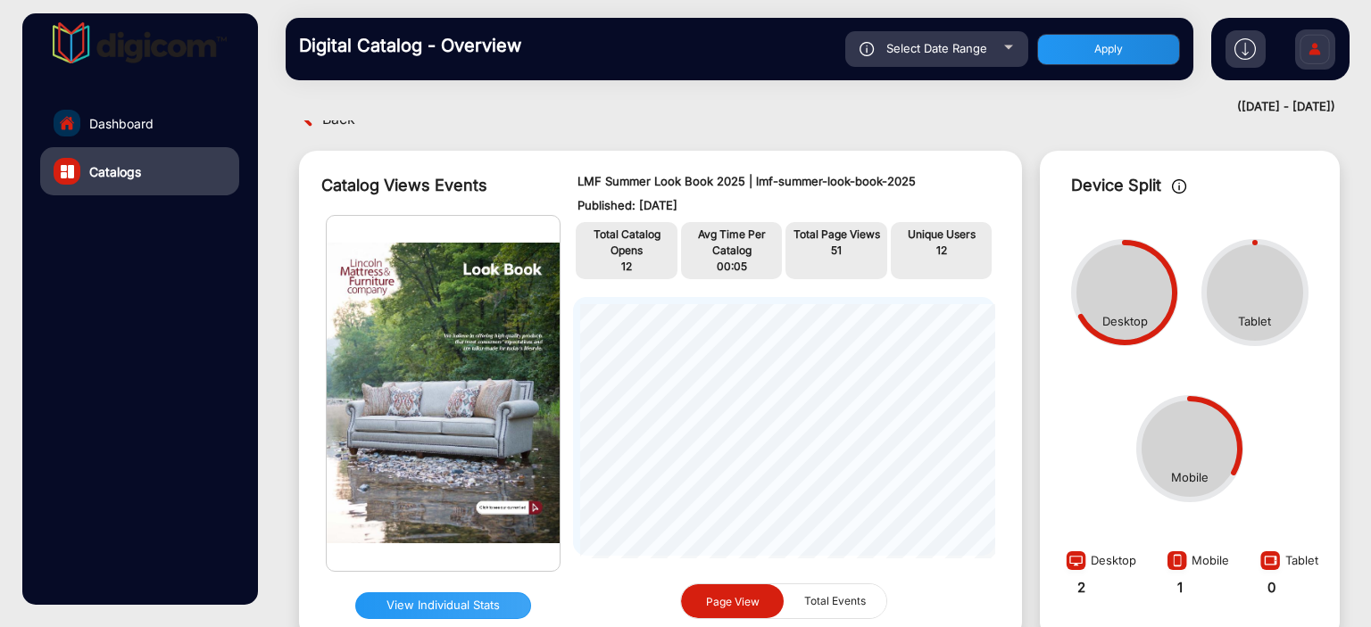
scroll to position [50, 0]
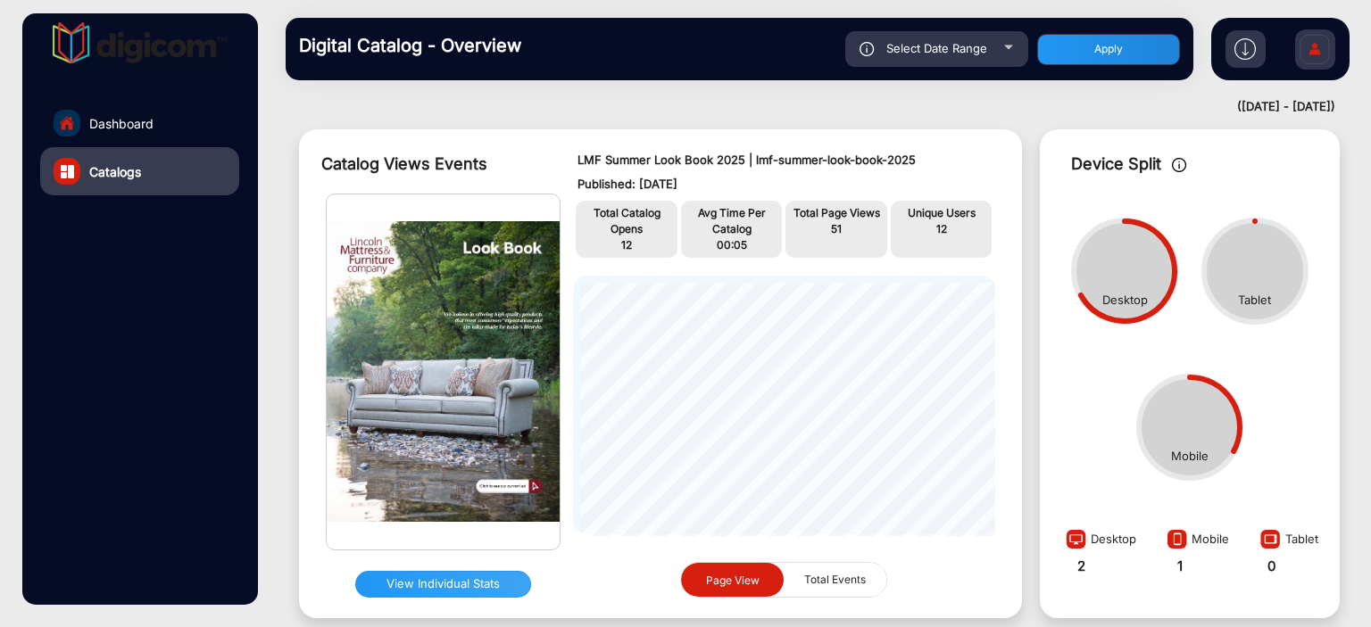
click at [989, 52] on div "Select Date Range" at bounding box center [936, 49] width 183 height 36
type input "[DATE]"
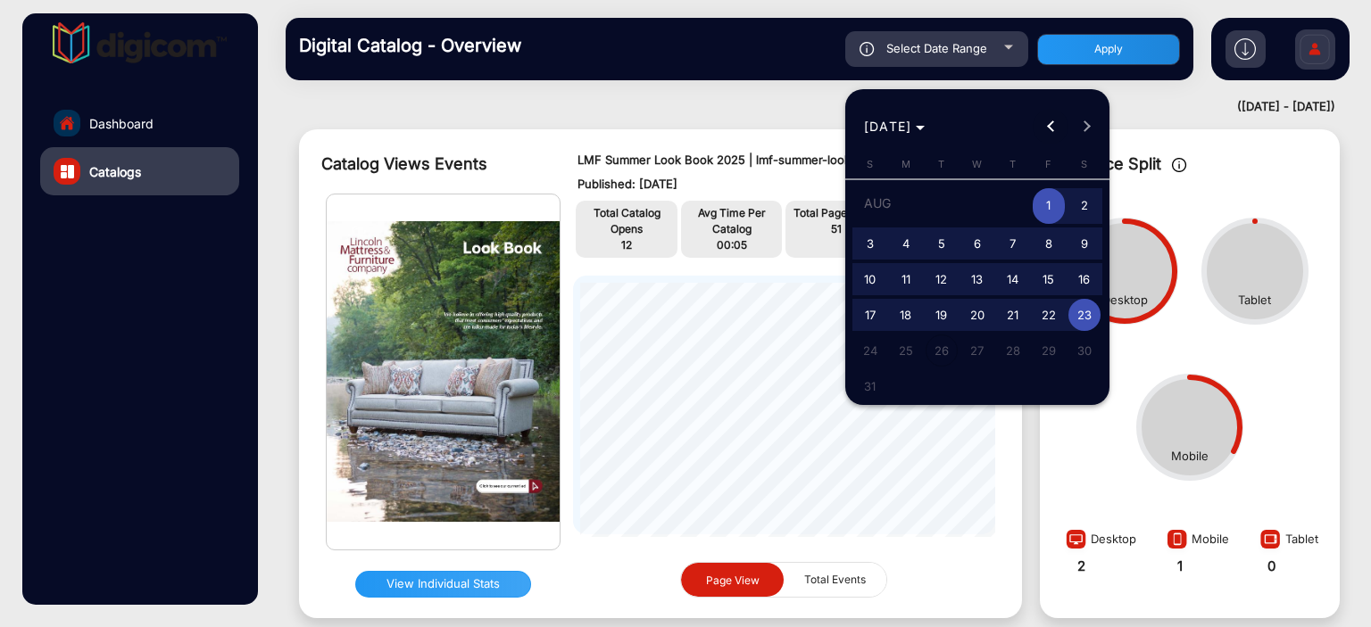
click at [1044, 124] on span "Previous month" at bounding box center [1050, 127] width 36 height 36
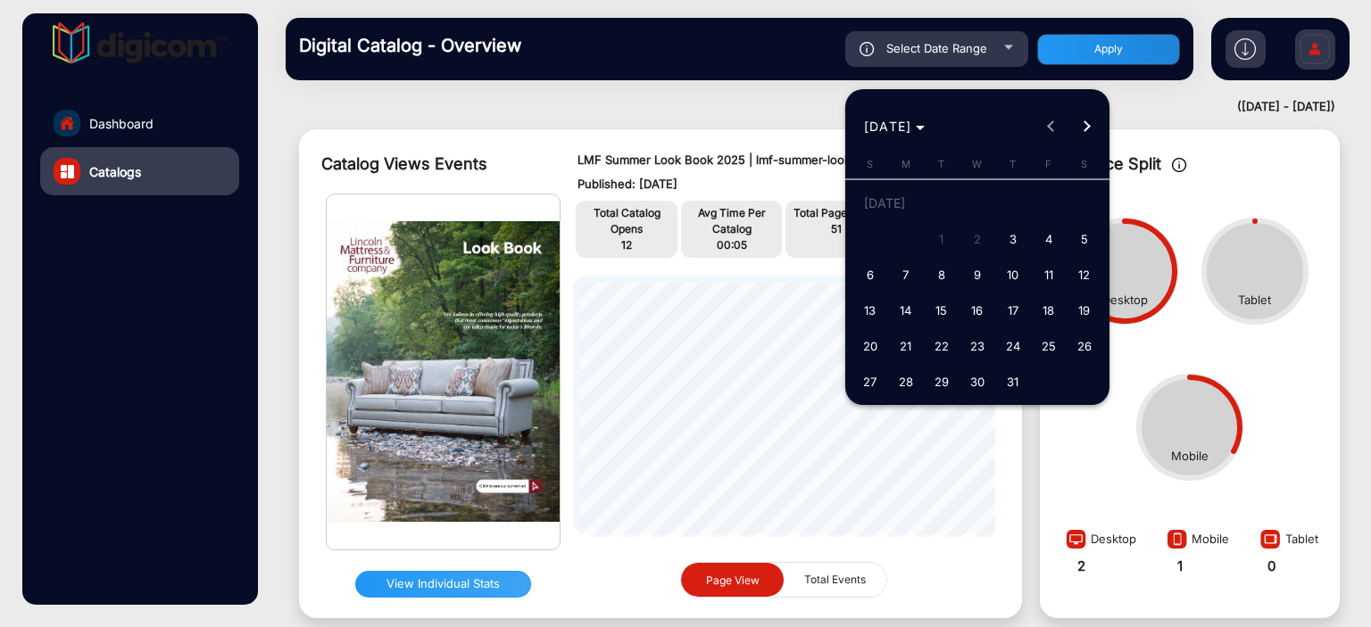
click at [1011, 237] on span "3" at bounding box center [1013, 239] width 32 height 32
type input "[DATE]"
drag, startPoint x: 1083, startPoint y: 125, endPoint x: 1092, endPoint y: 182, distance: 57.8
click at [1083, 126] on button "Next month" at bounding box center [1086, 127] width 36 height 36
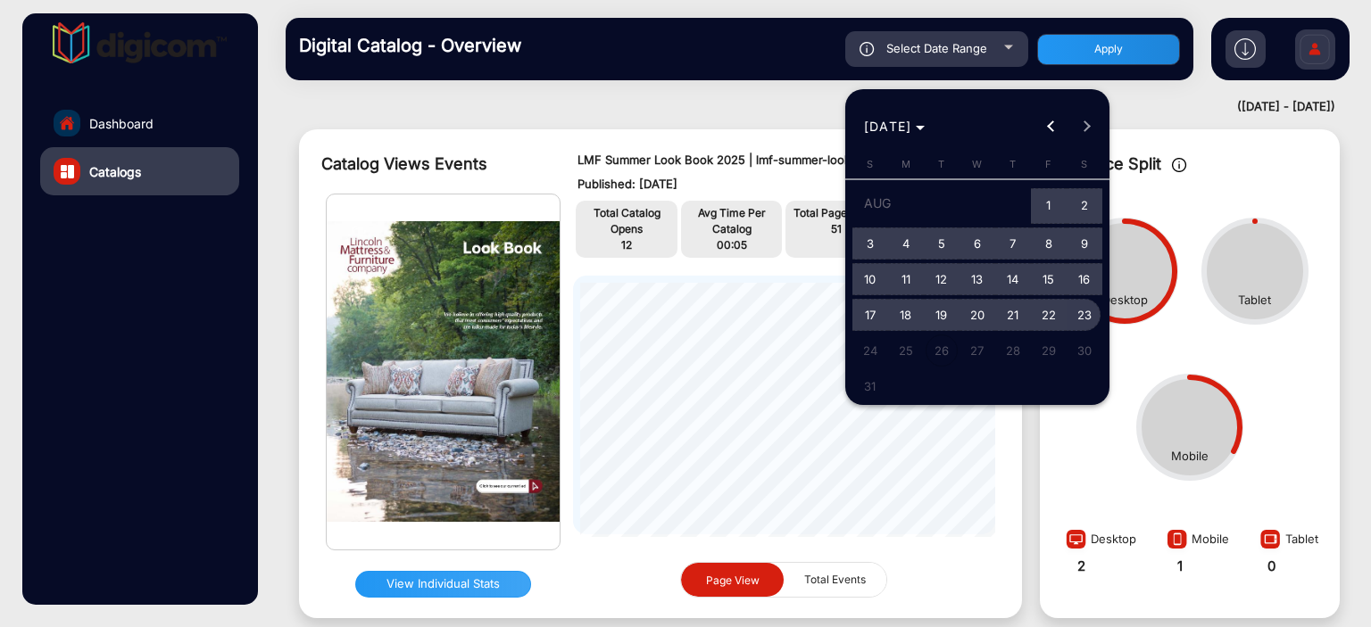
click at [1084, 317] on span "23" at bounding box center [1084, 315] width 32 height 32
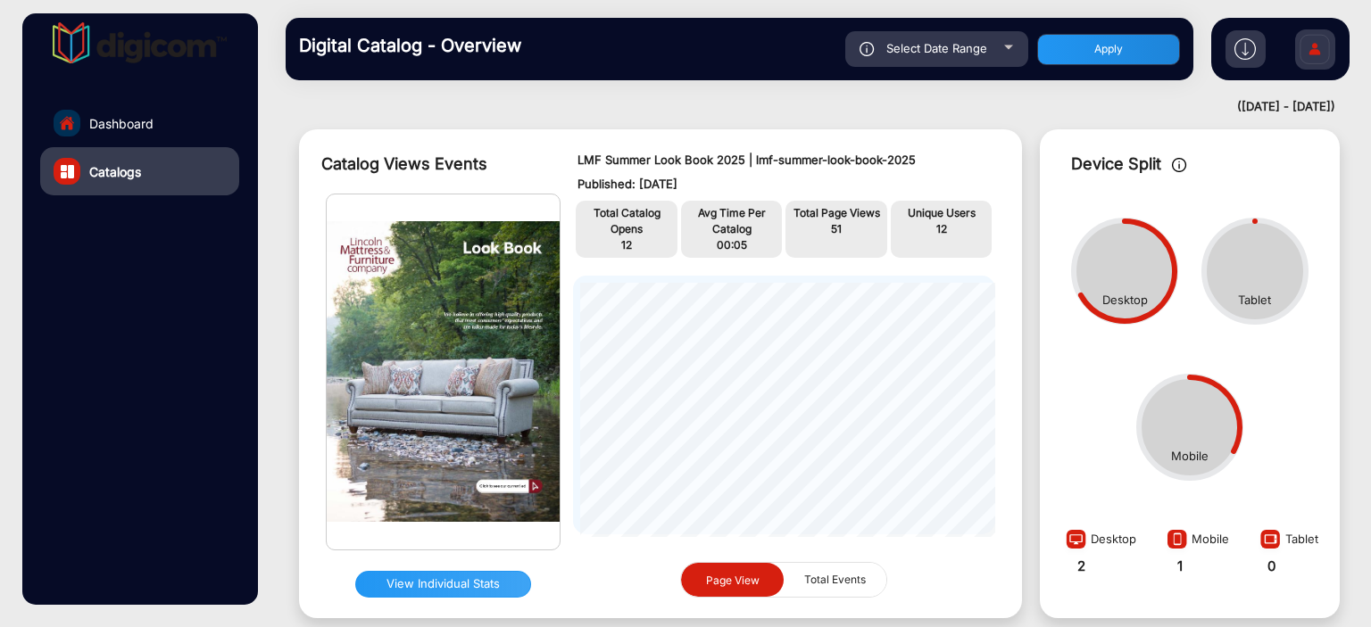
type input "[DATE]"
click at [1134, 54] on button "Apply" at bounding box center [1108, 49] width 143 height 31
type input "[DATE]"
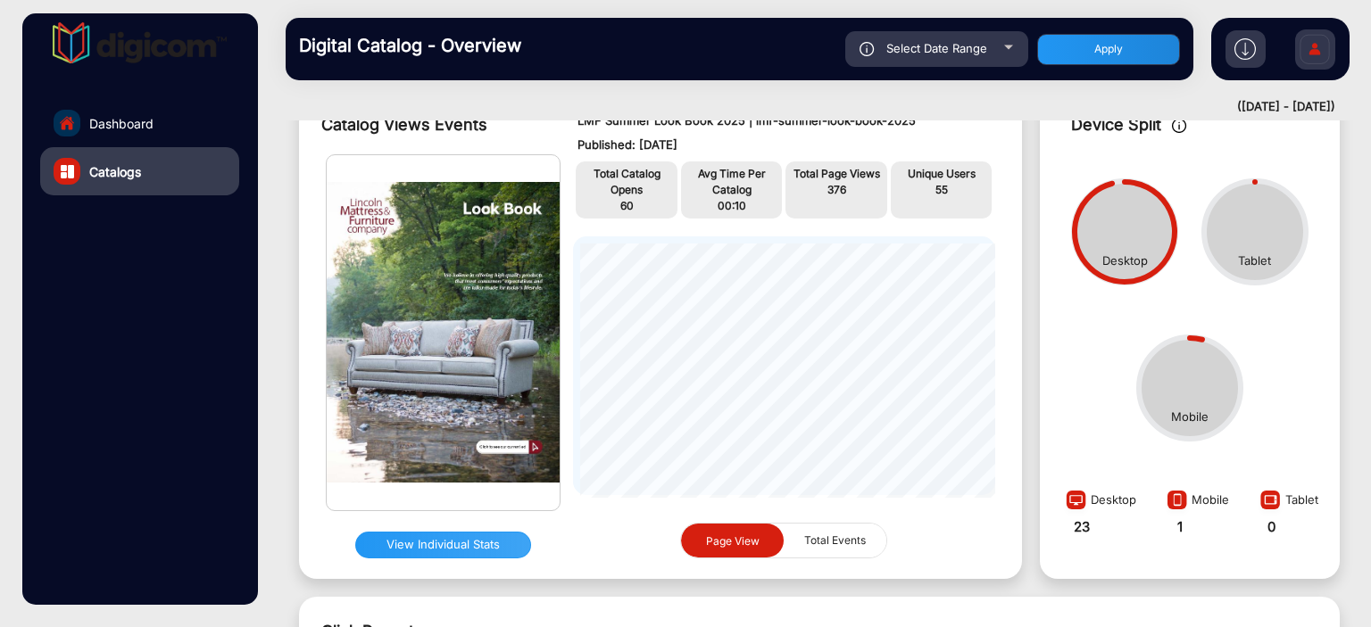
scroll to position [71, 0]
